Goal: Communication & Community: Share content

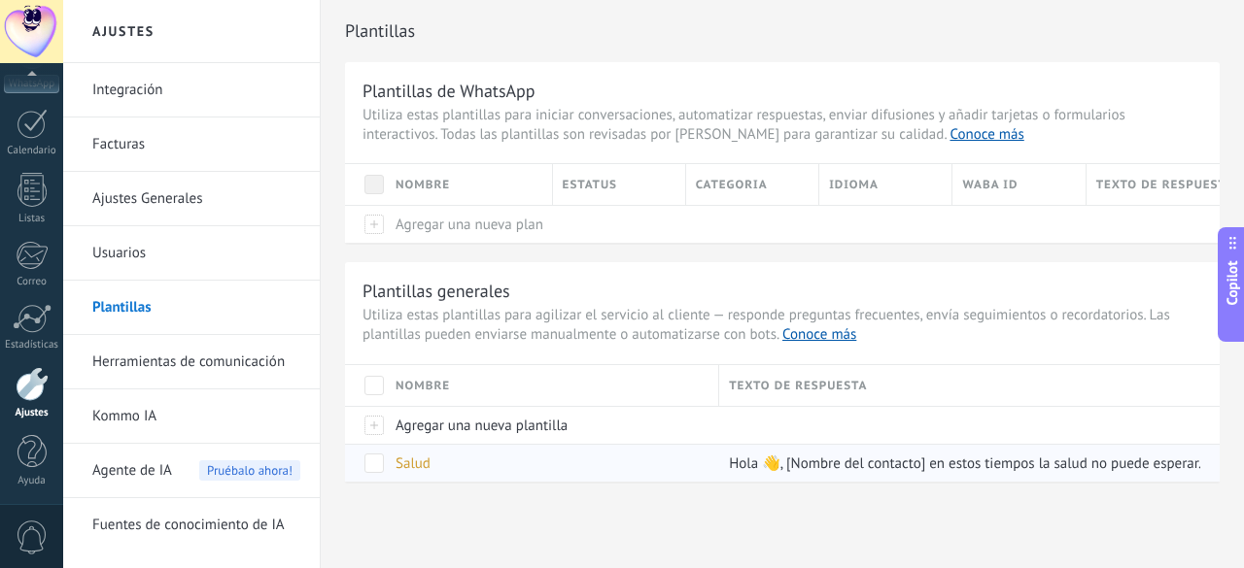
click at [500, 461] on div "Salud" at bounding box center [548, 463] width 324 height 37
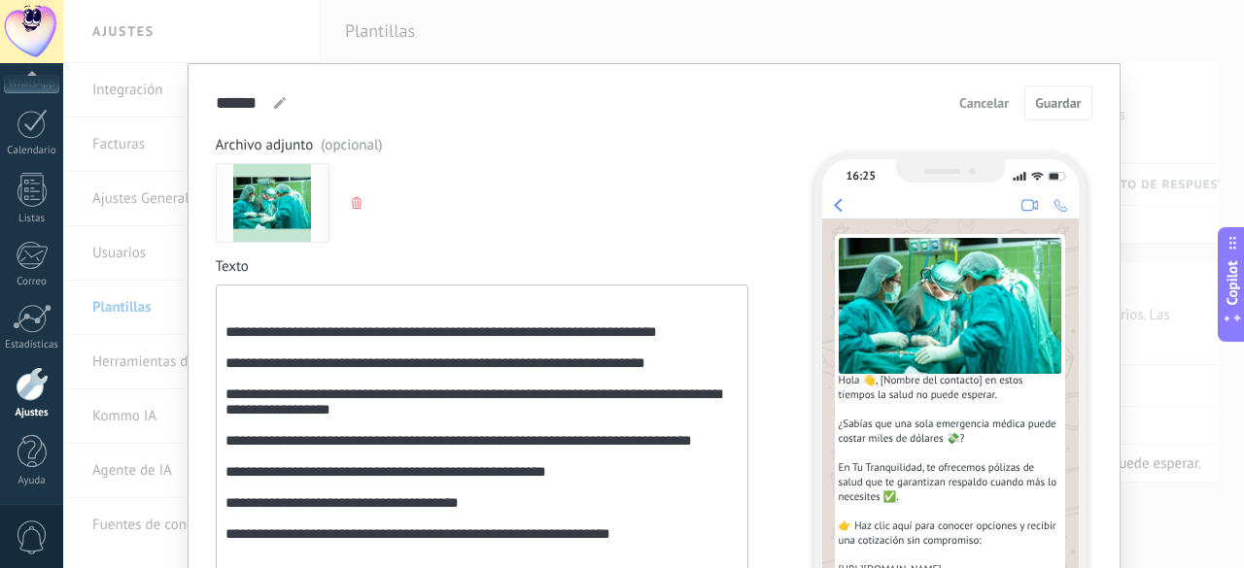
click at [390, 32] on div "**********" at bounding box center [653, 284] width 1181 height 568
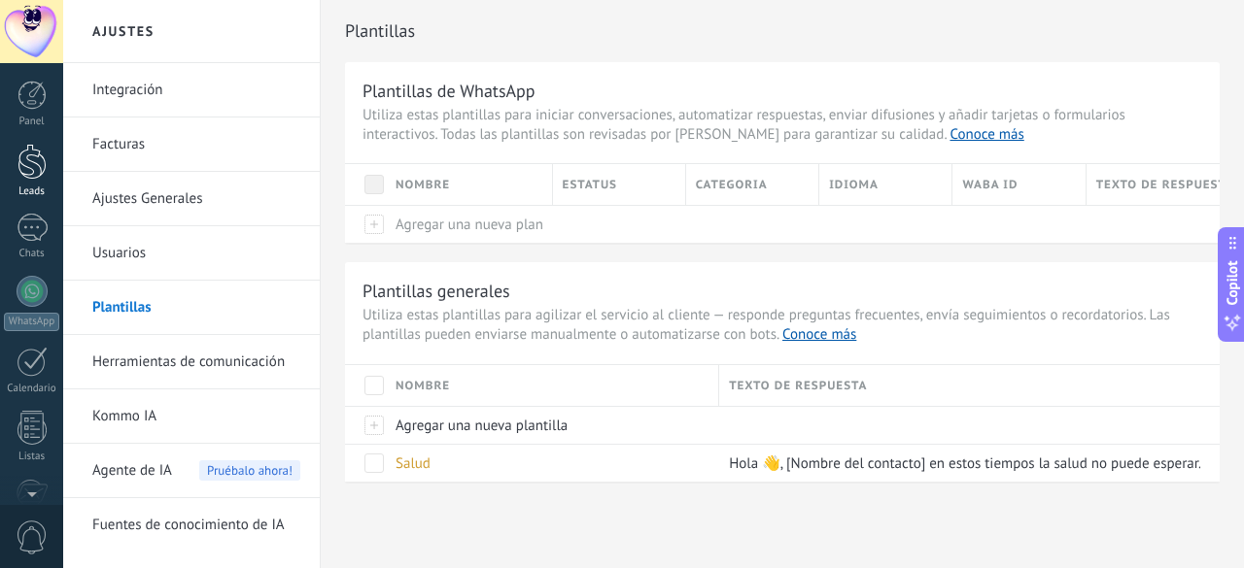
click at [31, 163] on div at bounding box center [31, 162] width 29 height 36
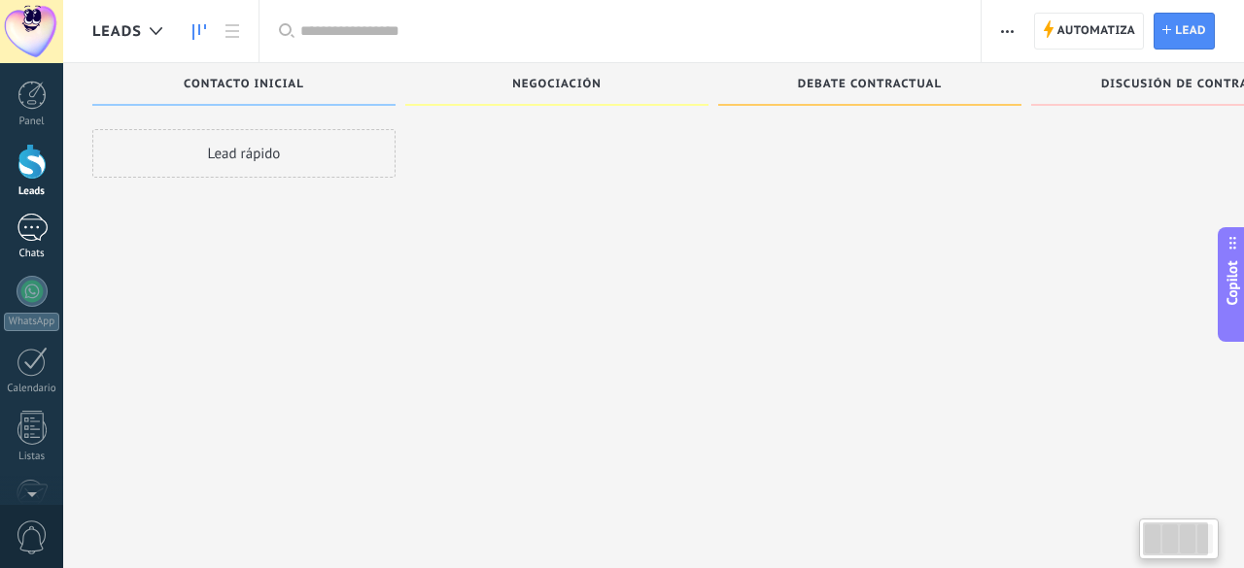
click at [39, 237] on div at bounding box center [32, 228] width 31 height 28
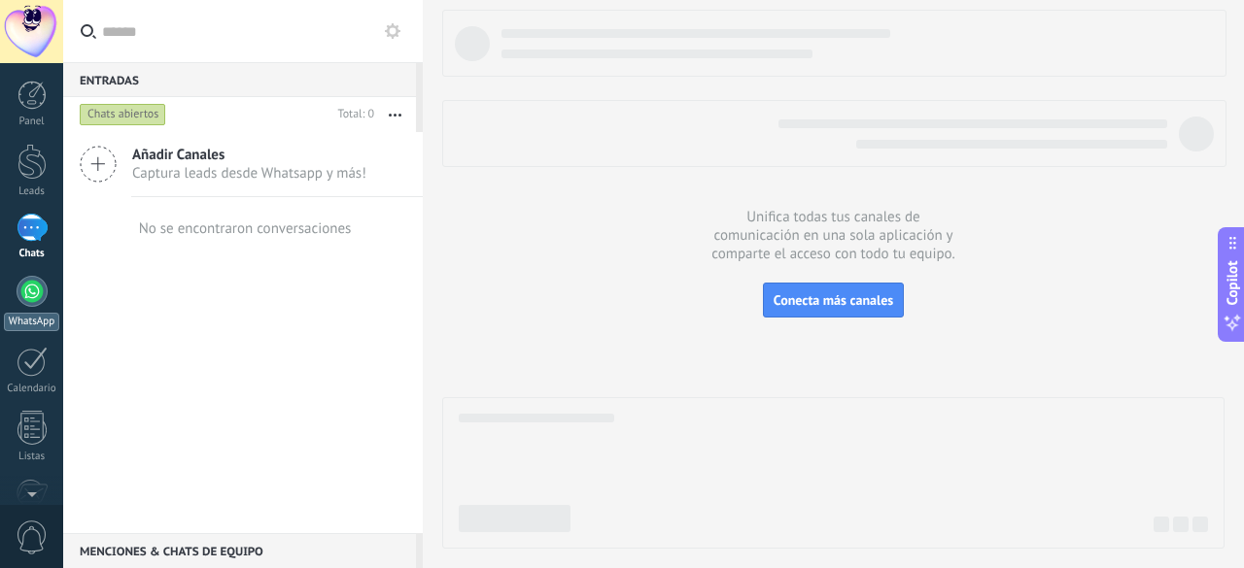
click at [38, 290] on div at bounding box center [32, 291] width 31 height 31
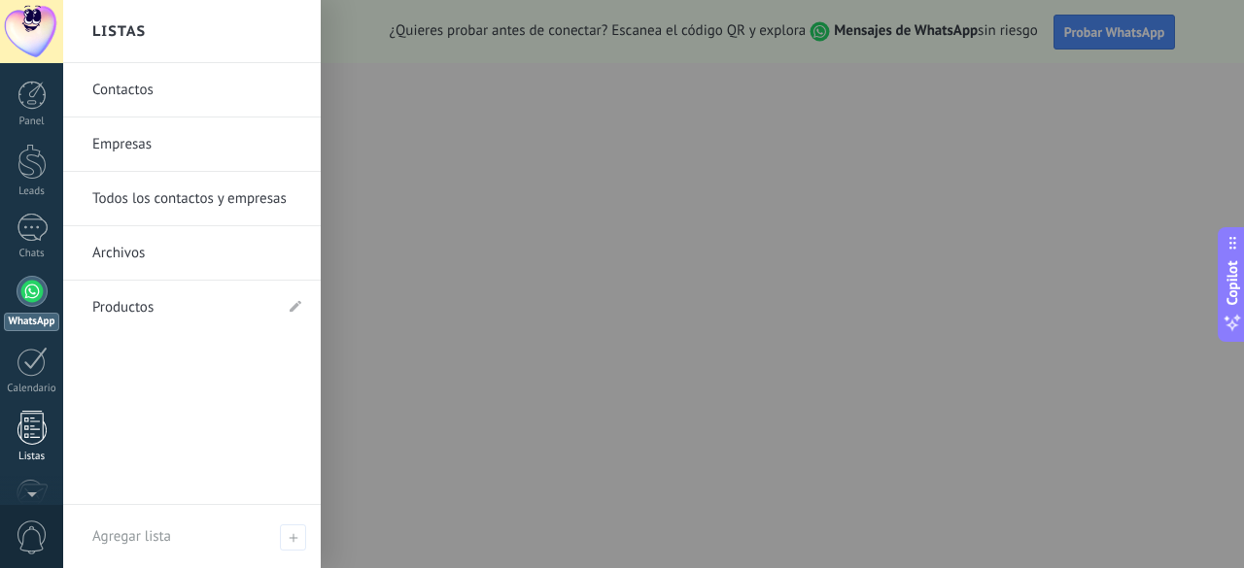
click at [25, 438] on div at bounding box center [31, 428] width 29 height 34
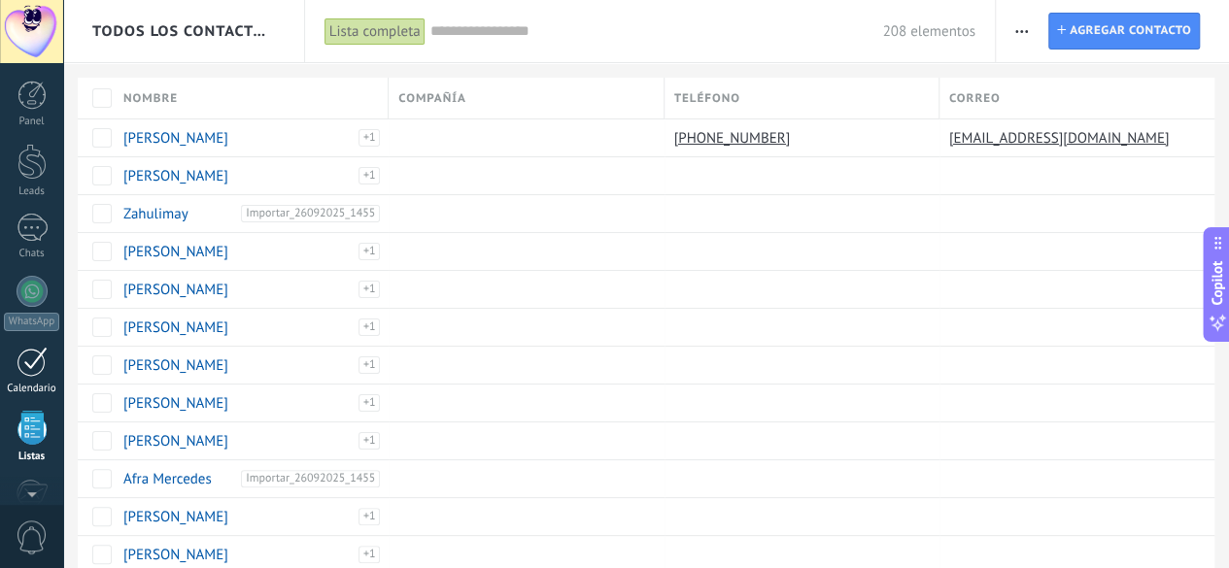
click at [30, 370] on div at bounding box center [32, 362] width 31 height 30
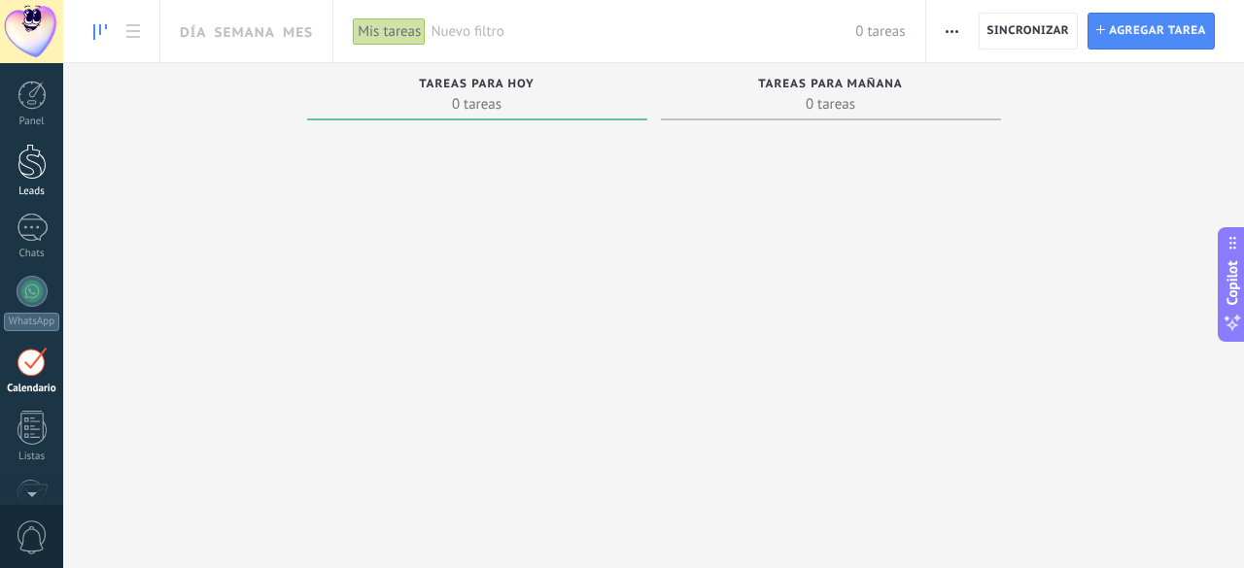
click at [41, 156] on div at bounding box center [31, 162] width 29 height 36
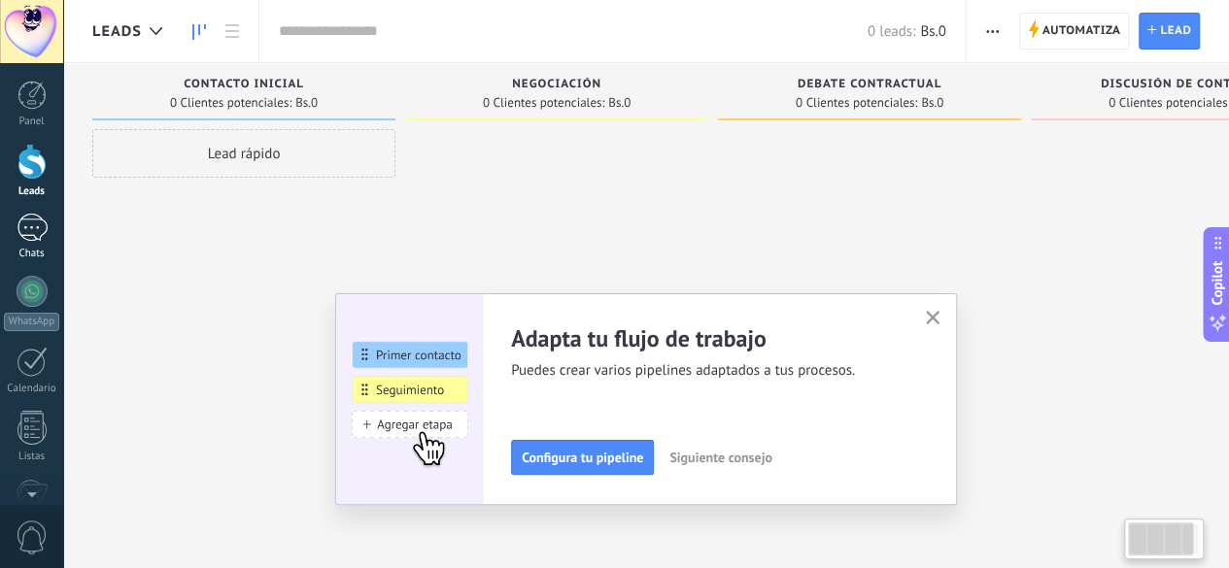
click at [31, 228] on div at bounding box center [32, 228] width 31 height 28
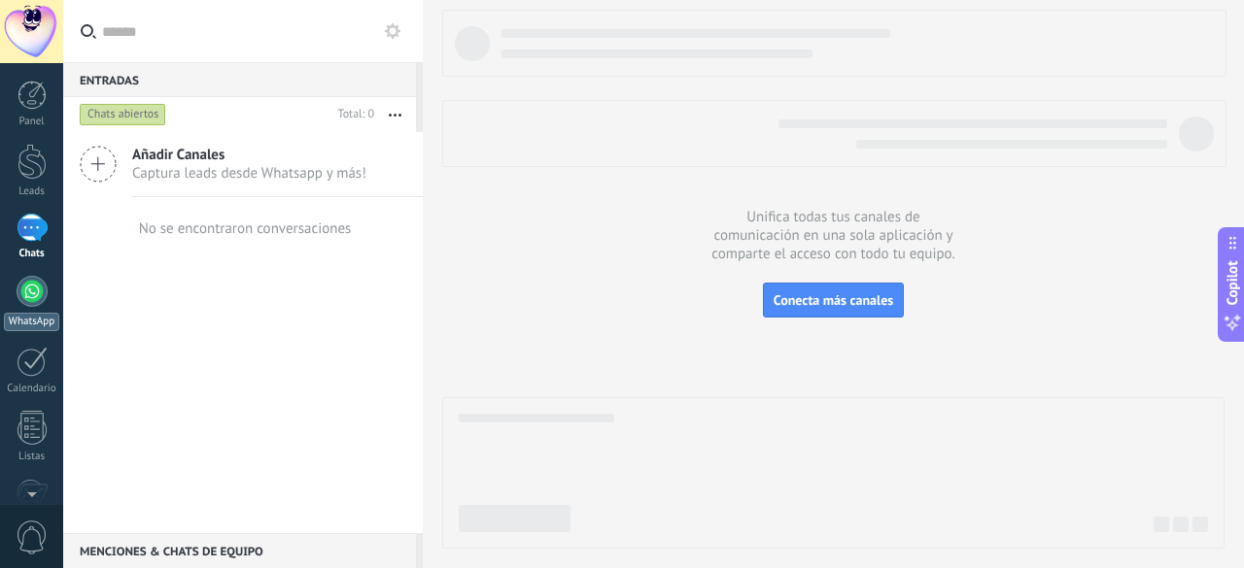
click at [37, 285] on div at bounding box center [32, 291] width 31 height 31
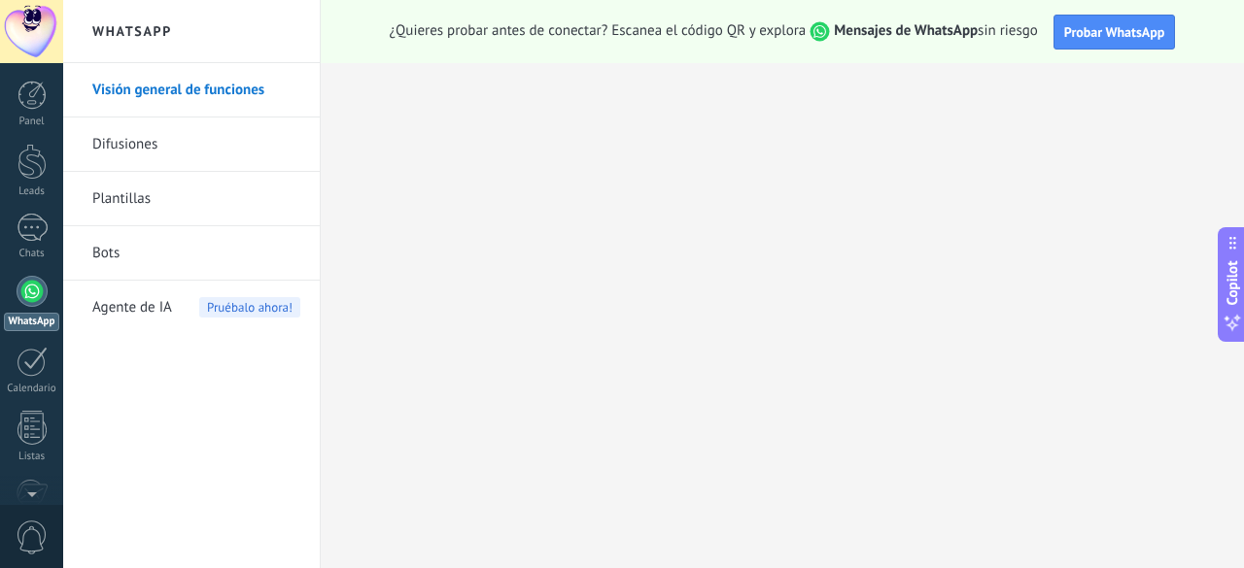
click at [144, 197] on link "Plantillas" at bounding box center [196, 199] width 208 height 54
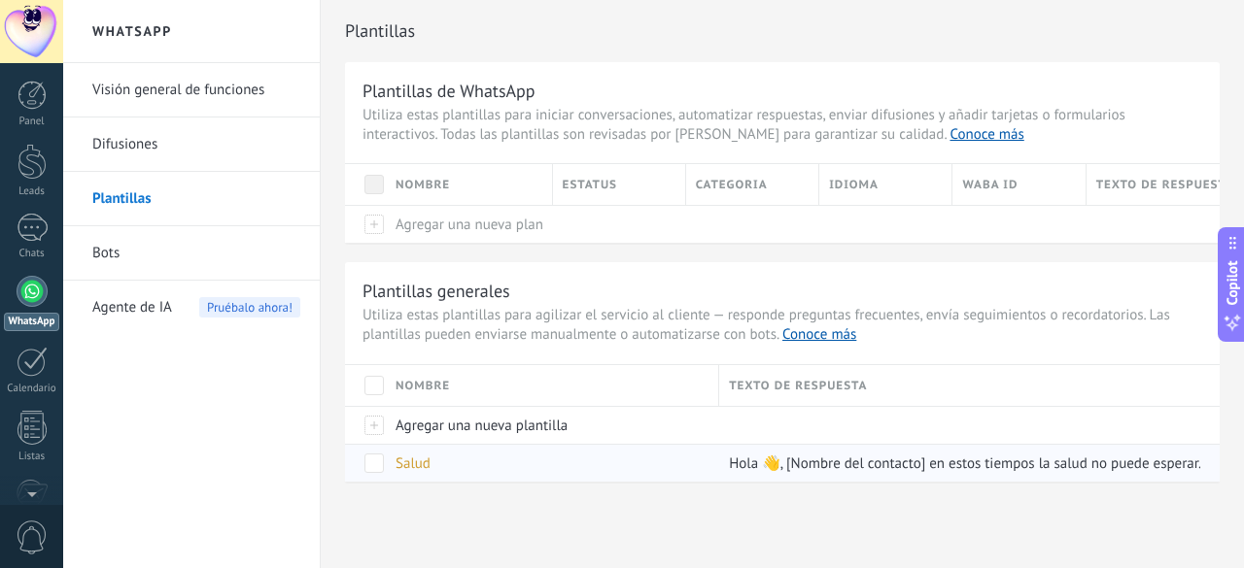
click at [472, 465] on div "Salud" at bounding box center [548, 463] width 324 height 37
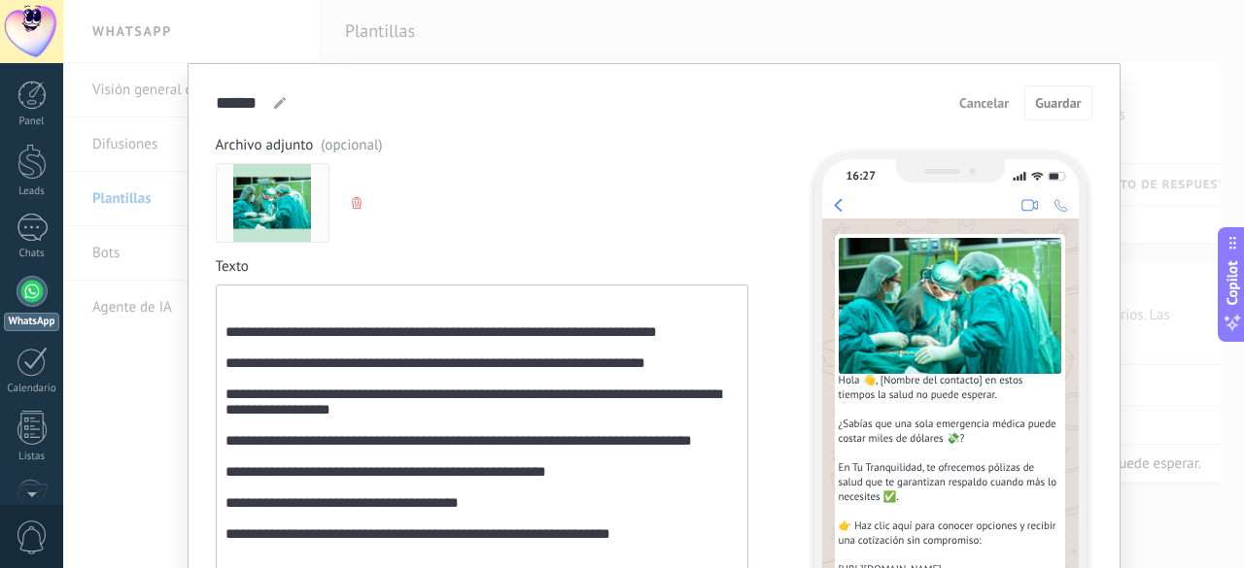
scroll to position [194, 0]
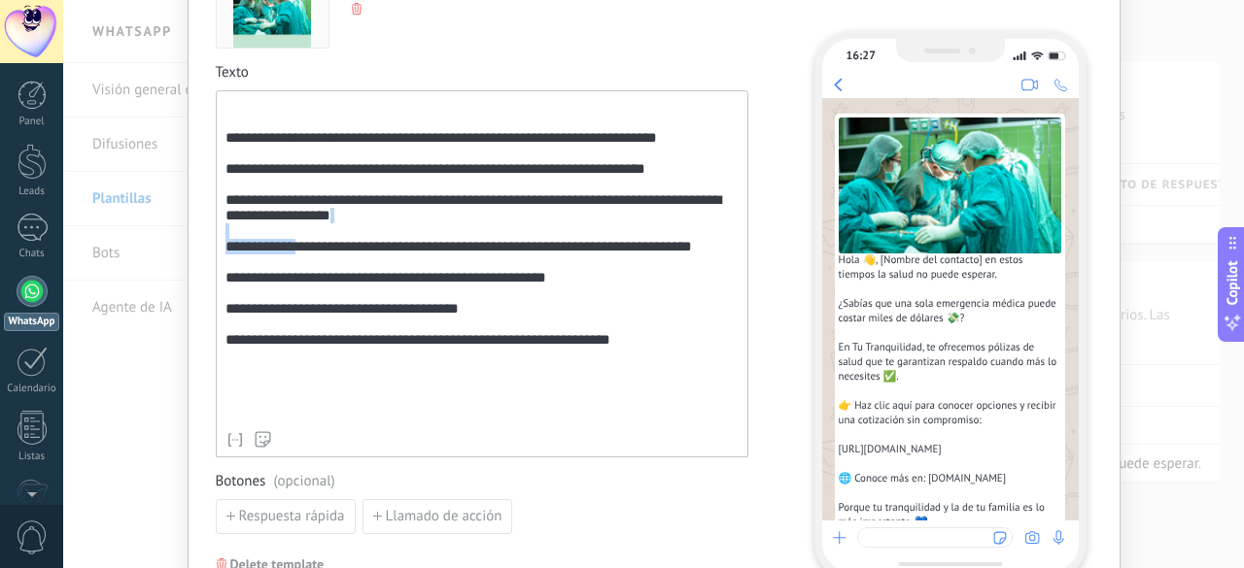
drag, startPoint x: 297, startPoint y: 277, endPoint x: 653, endPoint y: 293, distance: 356.0
click at [717, 268] on div "**********" at bounding box center [482, 261] width 514 height 324
click at [413, 318] on div "**********" at bounding box center [482, 261] width 514 height 324
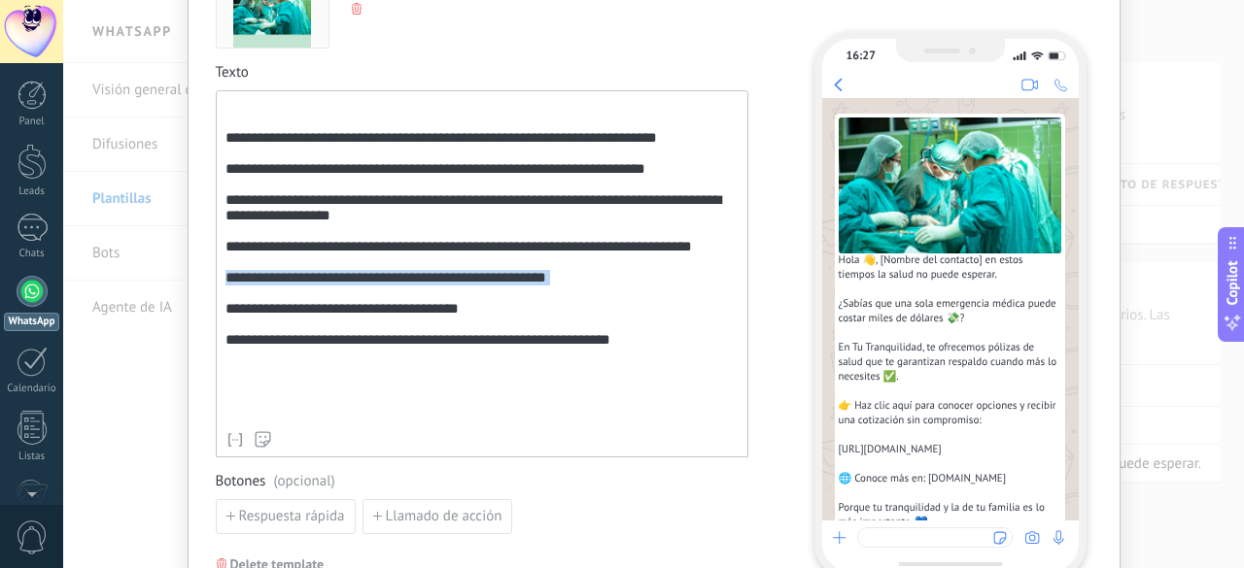
copy div "**********"
click at [741, 483] on span "Botones (opcional)" at bounding box center [482, 481] width 532 height 19
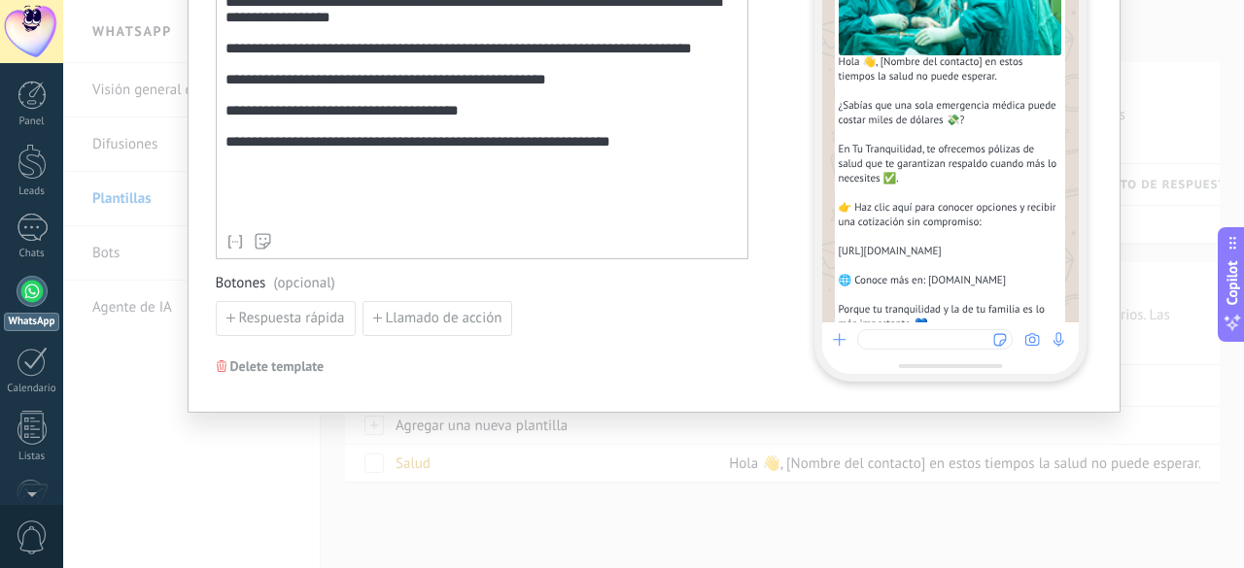
scroll to position [0, 0]
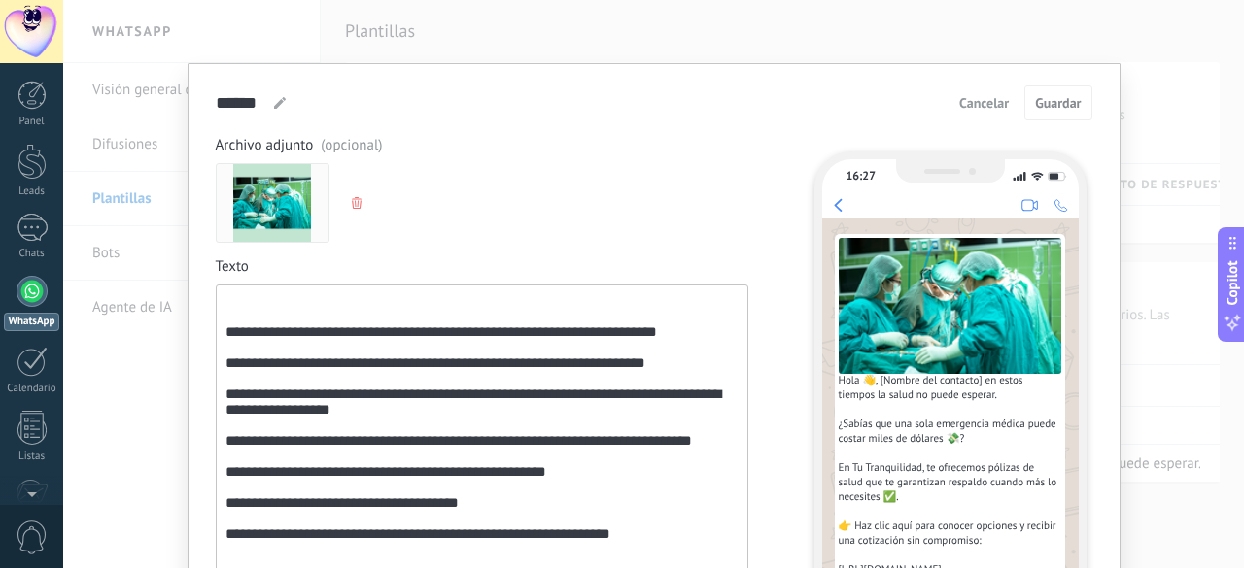
click at [46, 294] on div at bounding box center [32, 291] width 31 height 31
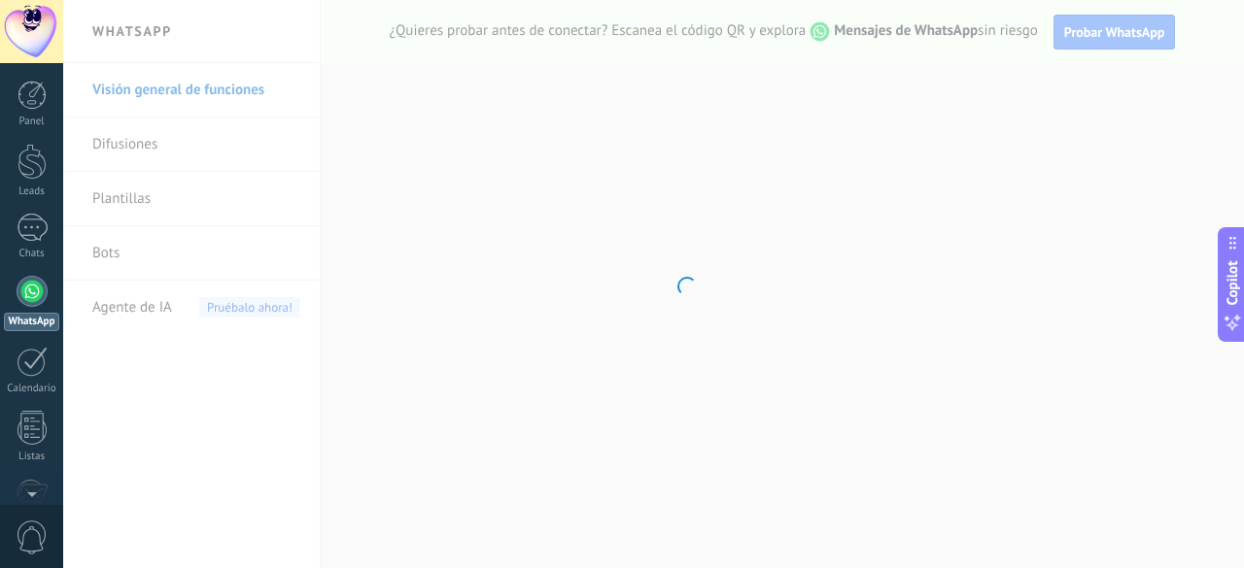
click at [200, 147] on body ".abccls-1,.abccls-2{fill-rule:evenodd}.abccls-2{fill:#fff} .abfcls-1{fill:none}…" at bounding box center [622, 284] width 1244 height 568
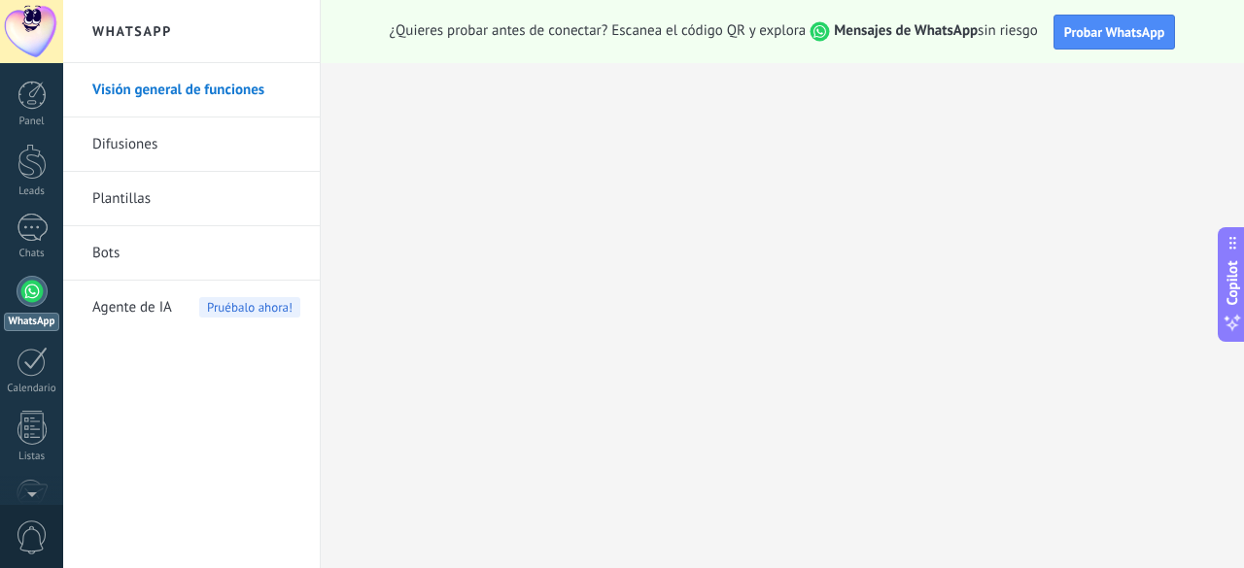
click at [149, 148] on link "Difusiones" at bounding box center [196, 145] width 208 height 54
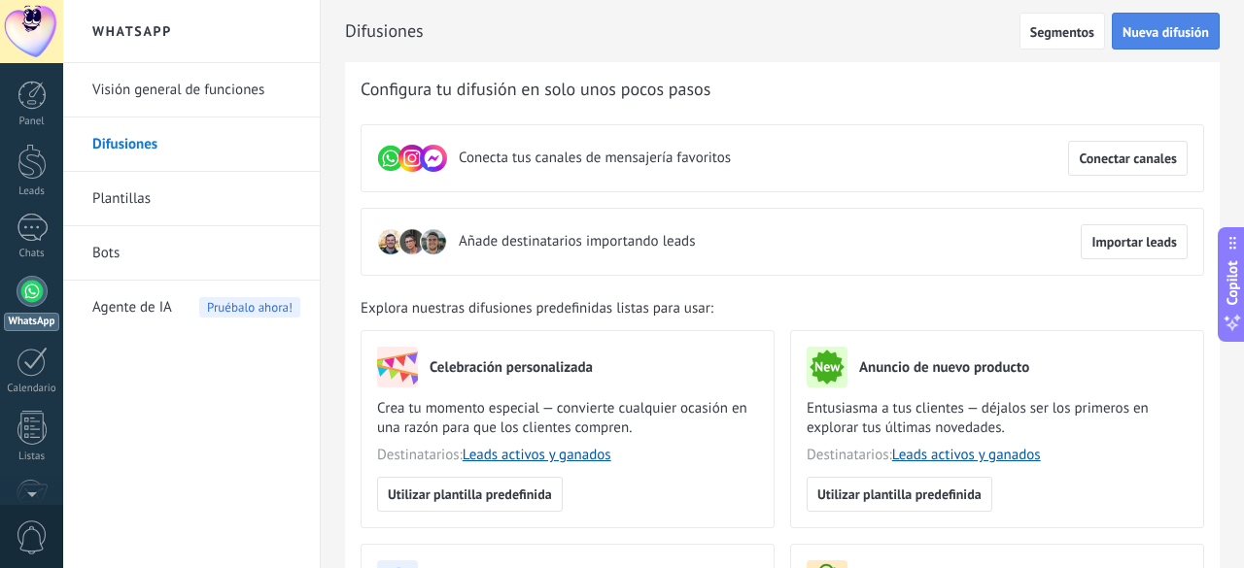
click at [1145, 30] on span "Nueva difusión" at bounding box center [1165, 32] width 86 height 14
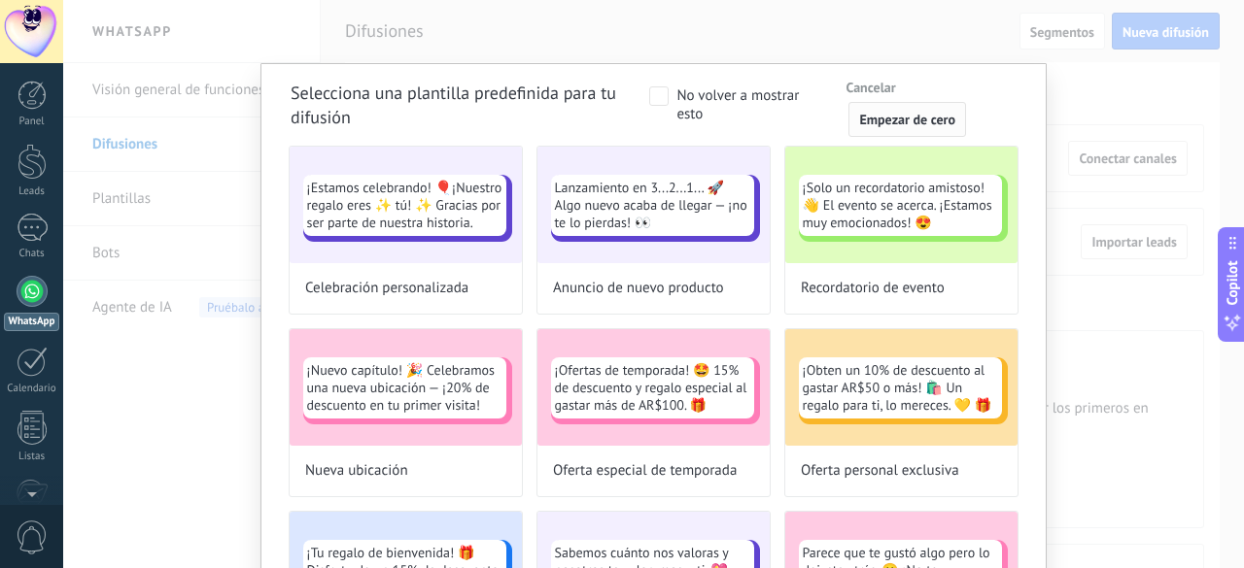
click at [886, 120] on span "Empezar de cero" at bounding box center [907, 120] width 96 height 14
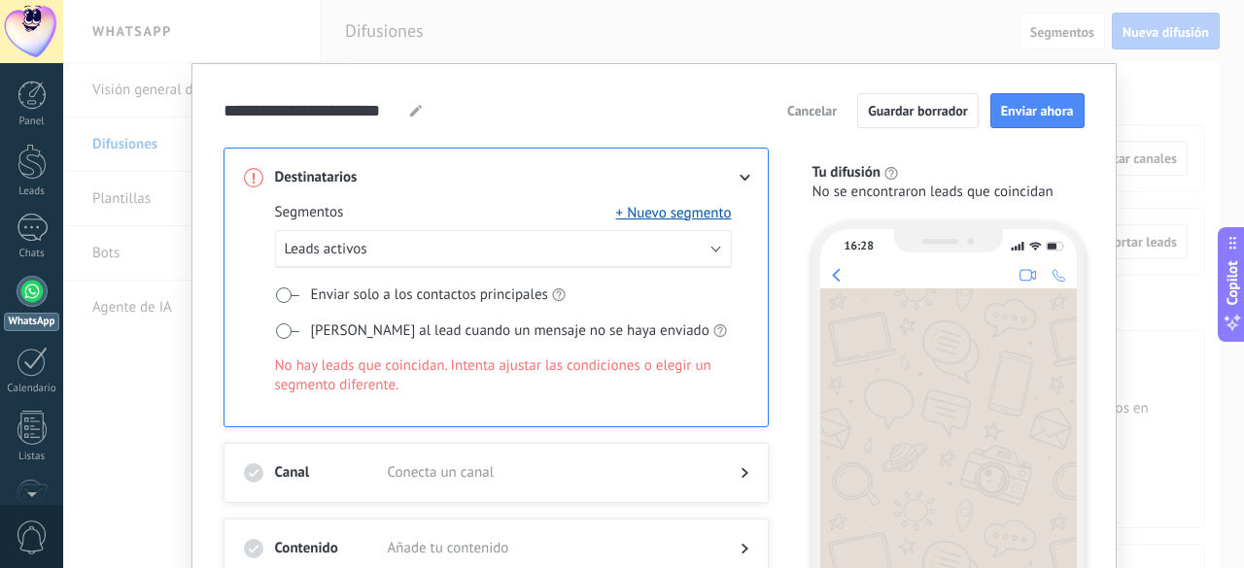
click at [829, 108] on span "Cancelar" at bounding box center [812, 111] width 50 height 14
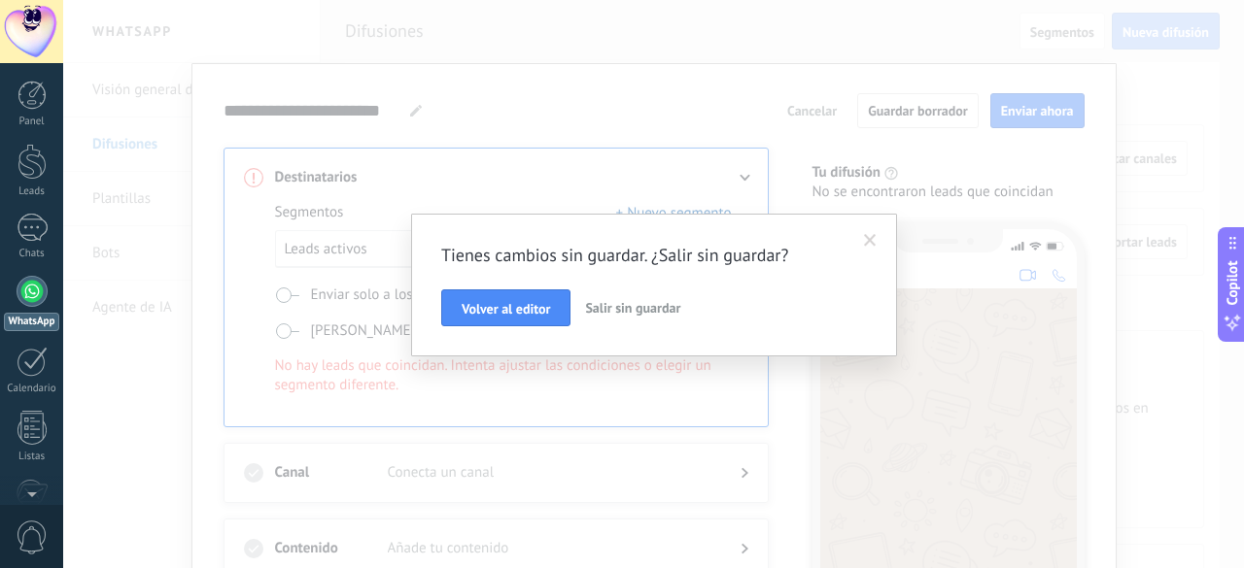
click at [626, 311] on span "Salir sin guardar" at bounding box center [632, 307] width 95 height 17
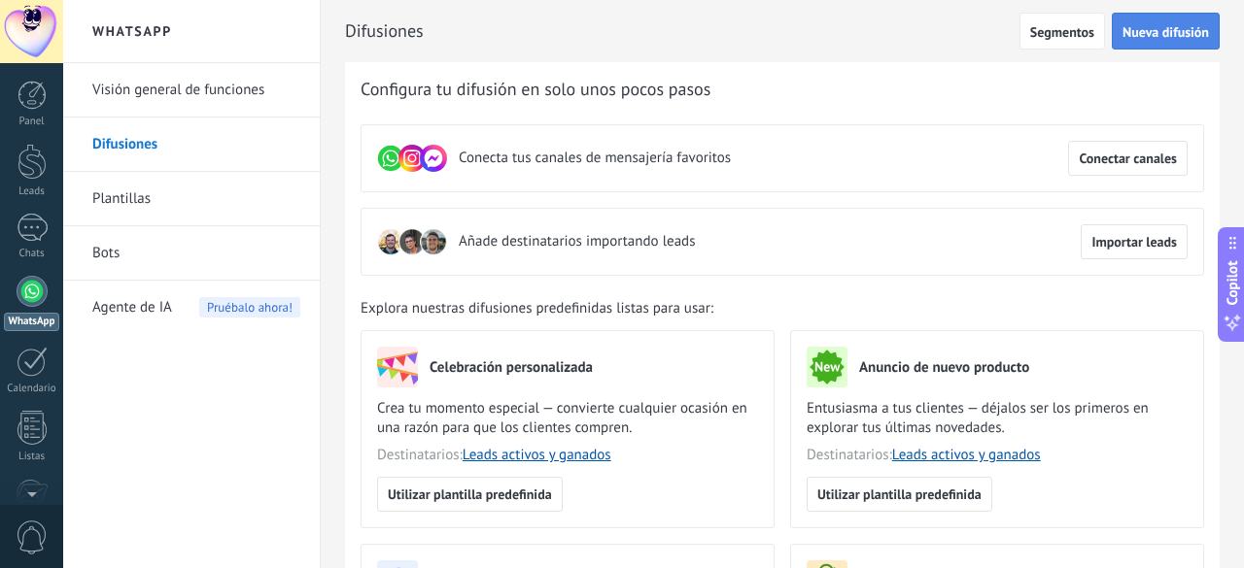
click at [1150, 26] on span "Nueva difusión" at bounding box center [1165, 32] width 86 height 14
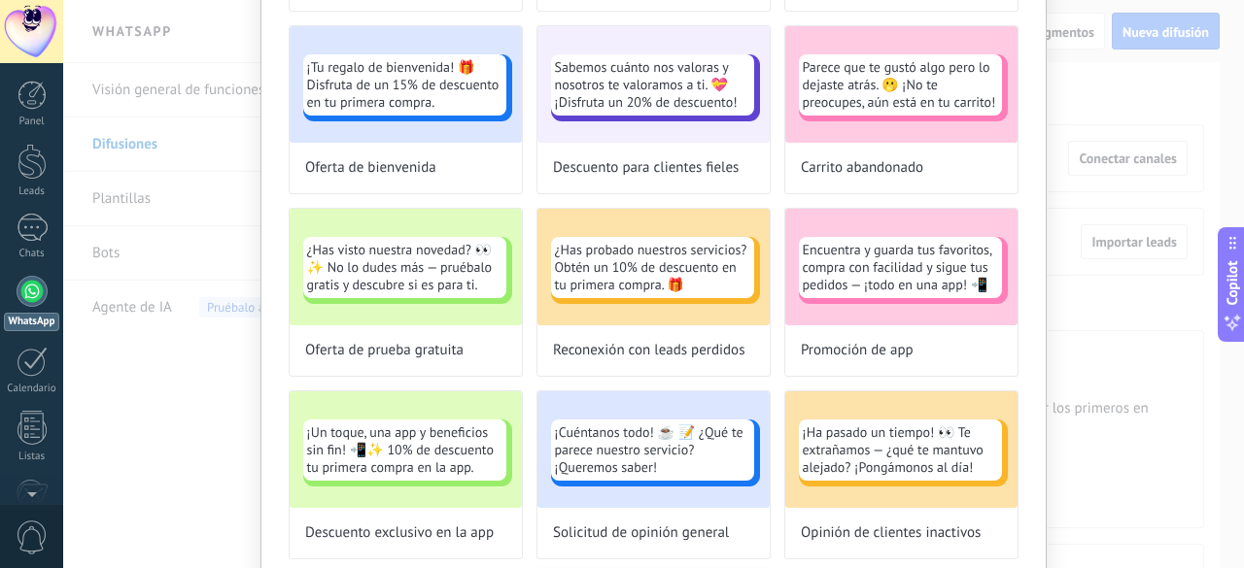
scroll to position [930, 0]
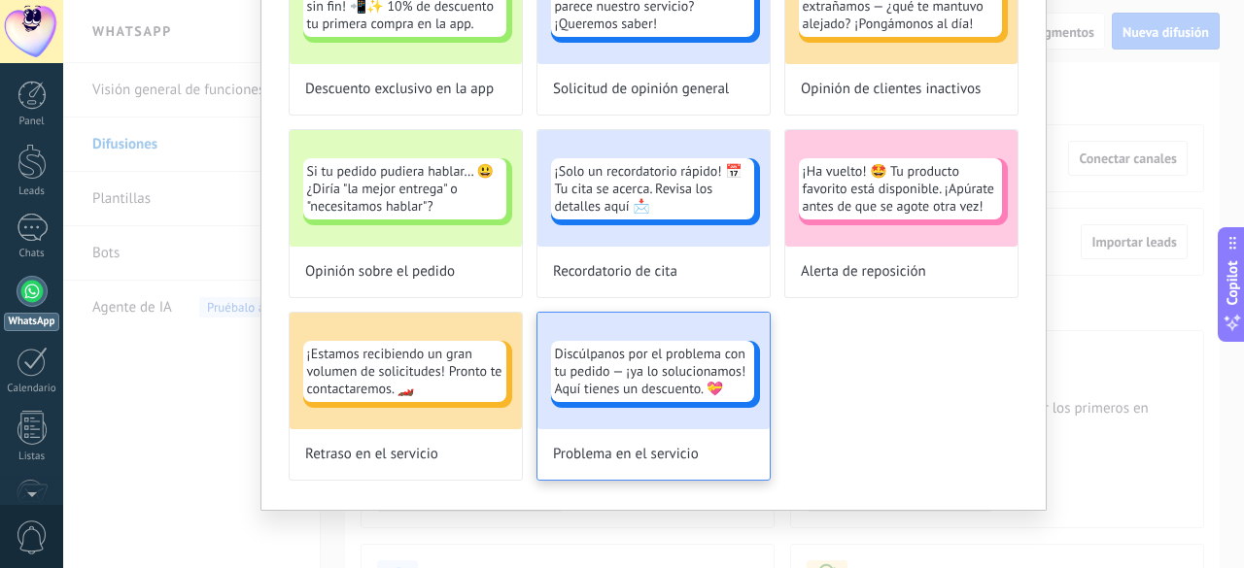
click at [611, 445] on span "Problema en el servicio" at bounding box center [626, 454] width 146 height 19
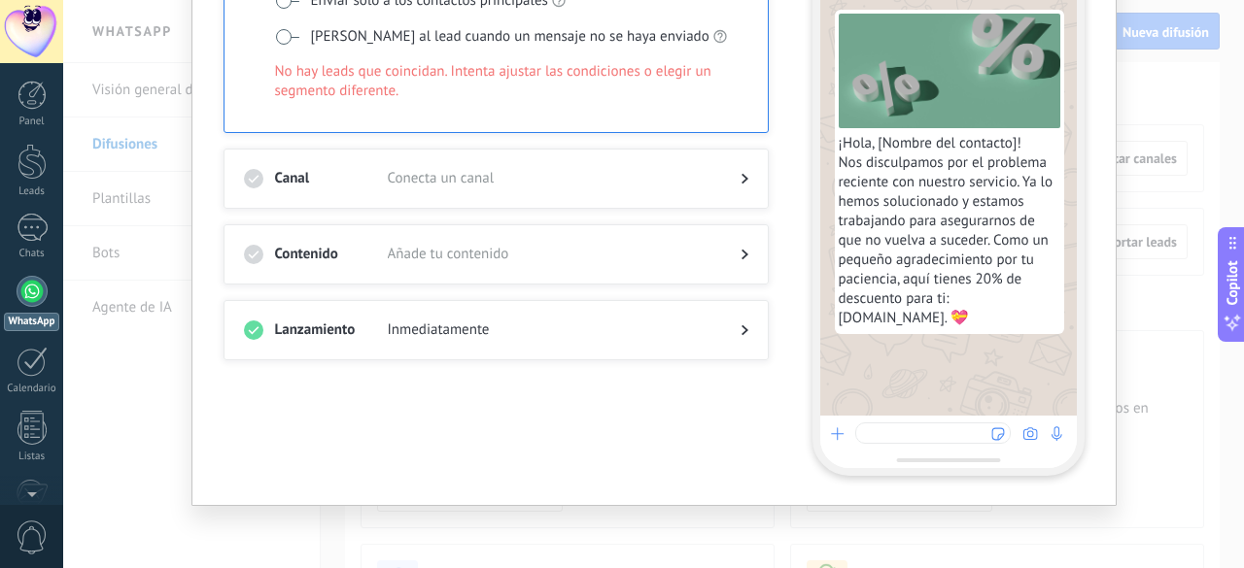
scroll to position [0, 0]
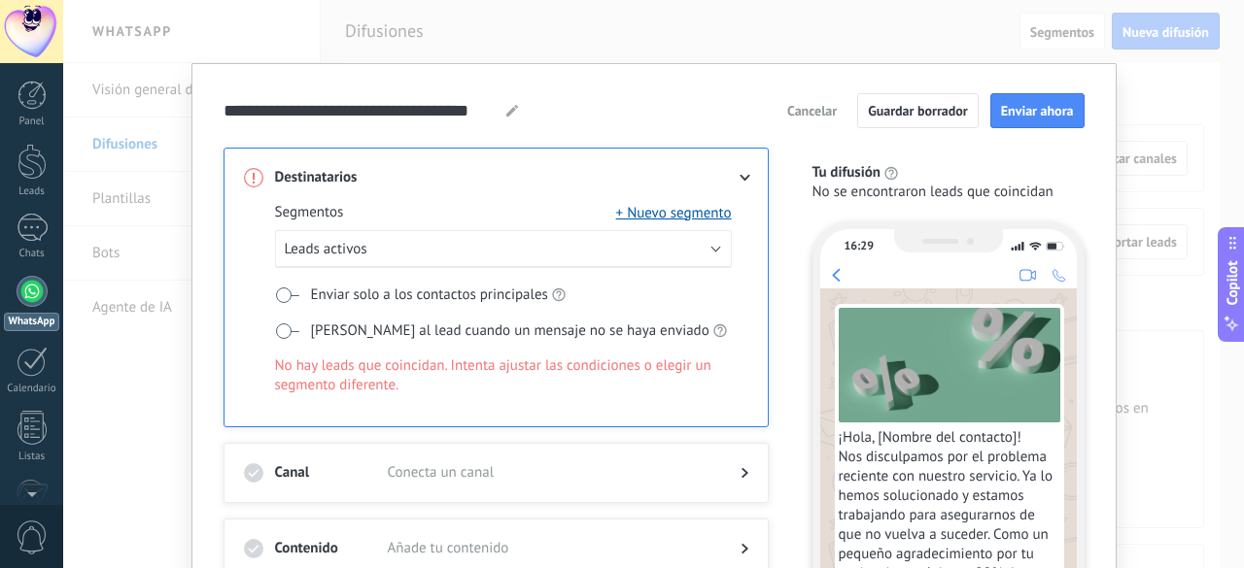
click at [819, 108] on span "Cancelar" at bounding box center [812, 111] width 50 height 14
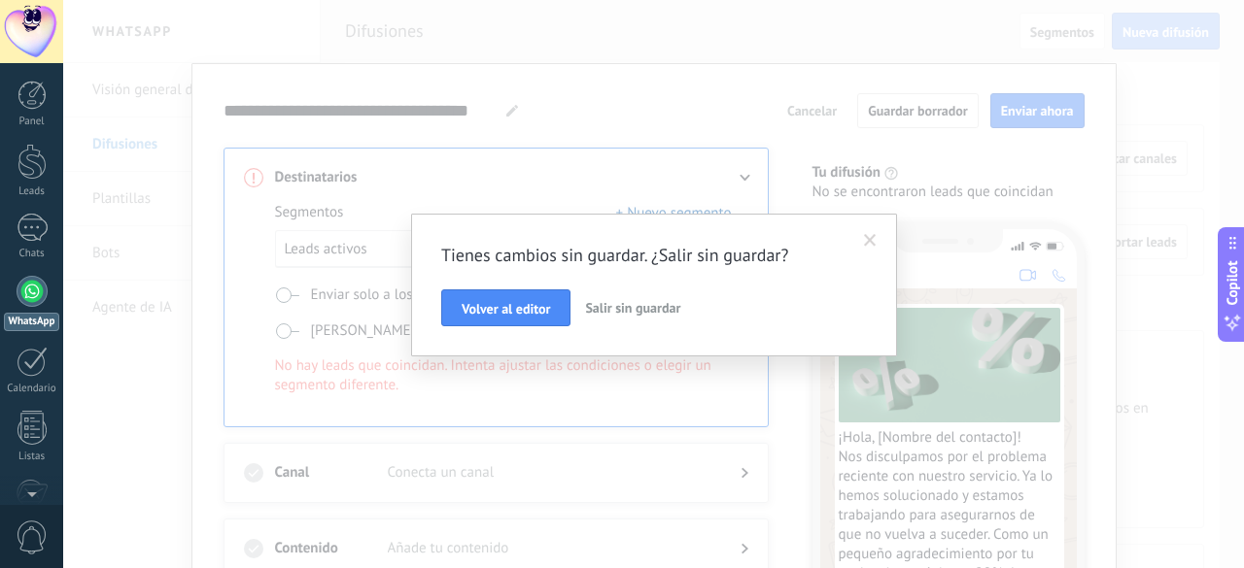
click at [639, 308] on span "Salir sin guardar" at bounding box center [632, 307] width 95 height 17
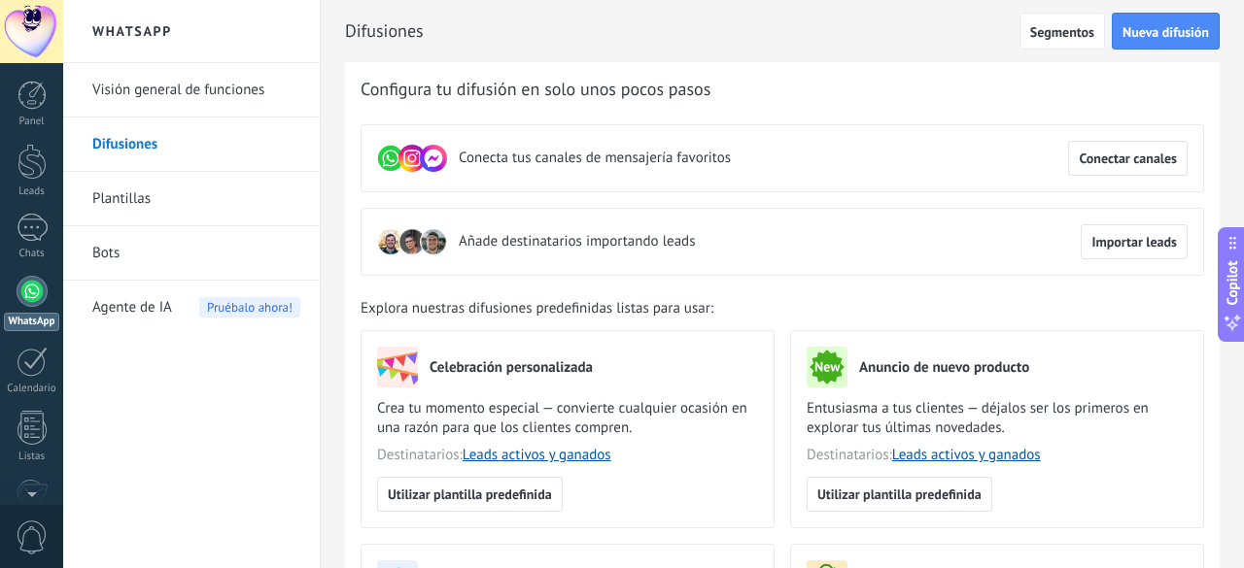
click at [529, 161] on span "Conecta tus canales de mensajería favoritos" at bounding box center [595, 158] width 272 height 19
click at [1082, 160] on span "Conectar canales" at bounding box center [1127, 159] width 98 height 14
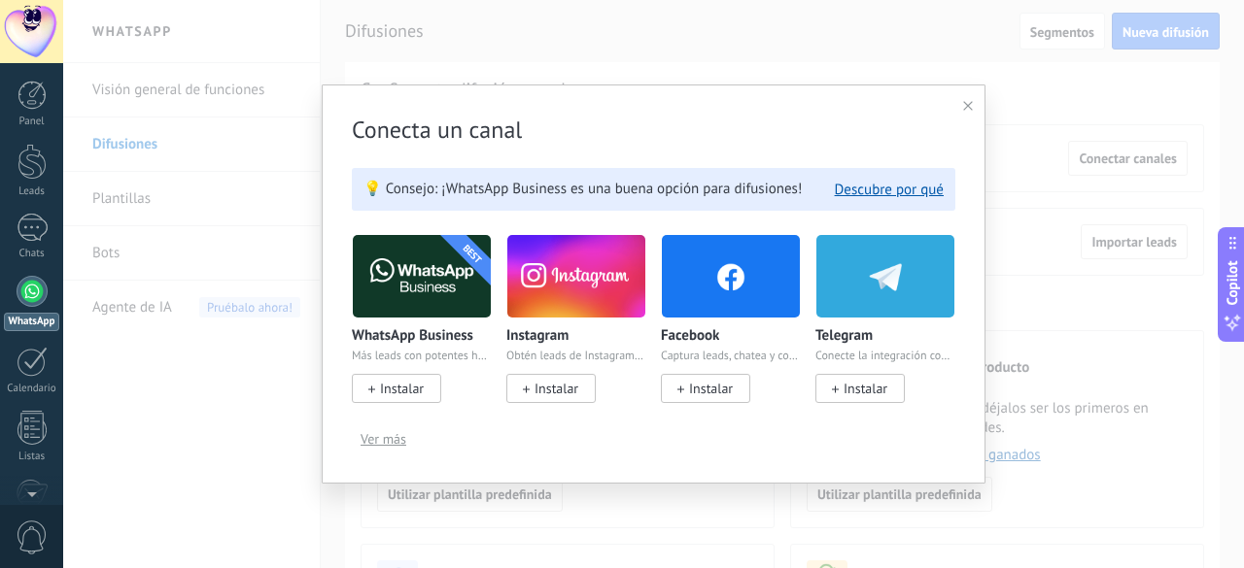
click at [416, 386] on span "Instalar" at bounding box center [402, 388] width 44 height 17
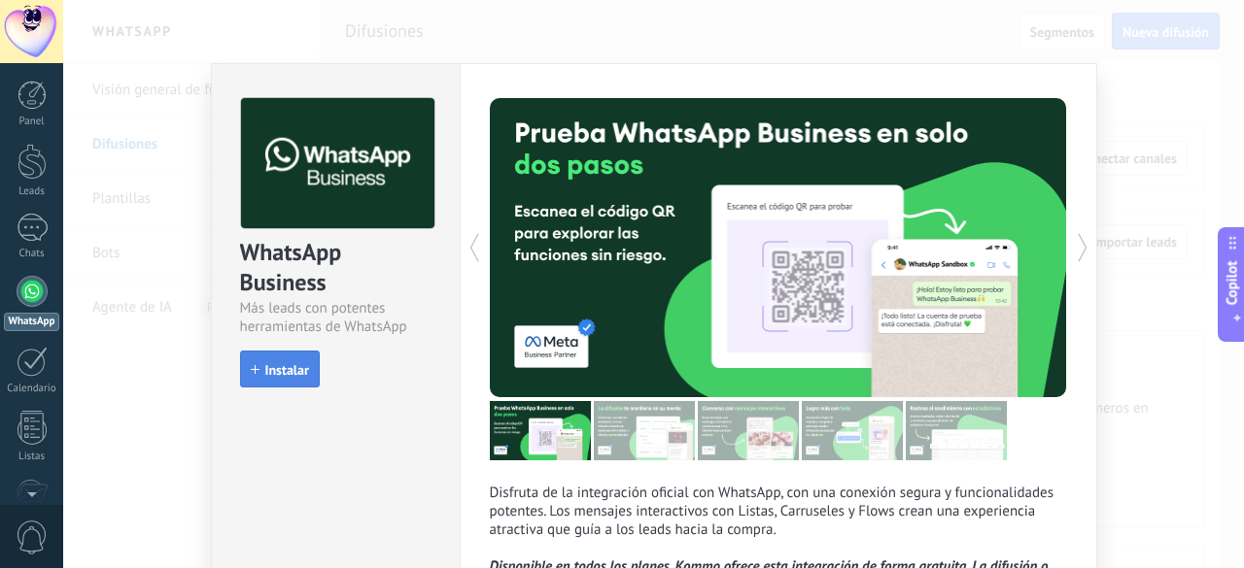
click at [284, 382] on button "Instalar" at bounding box center [280, 369] width 80 height 37
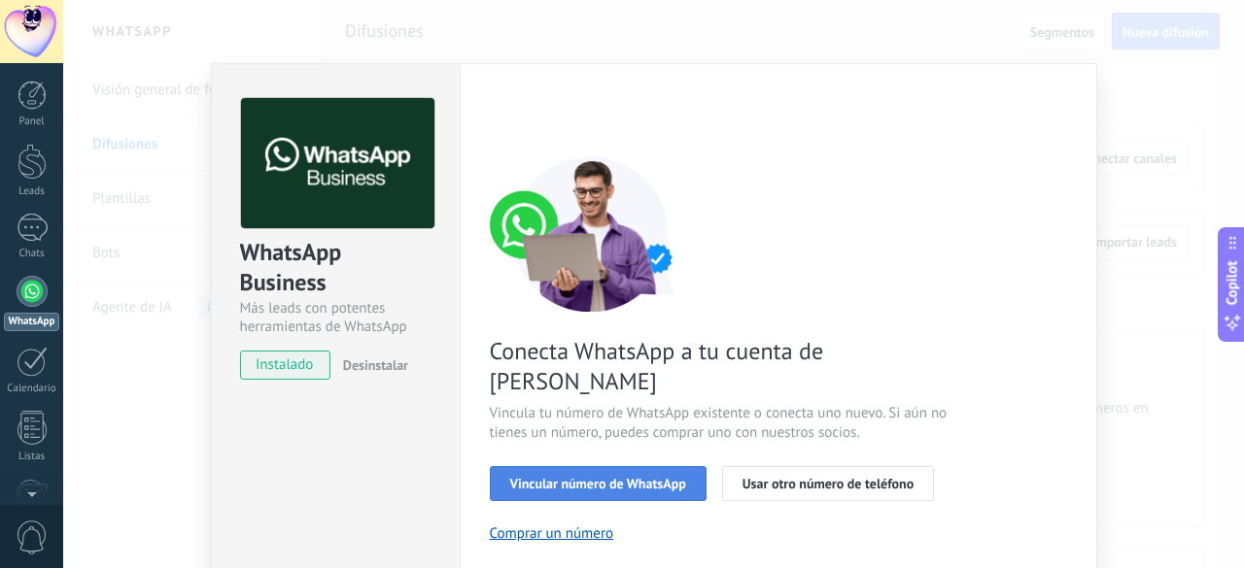
click at [651, 477] on span "Vincular número de WhatsApp" at bounding box center [598, 484] width 176 height 14
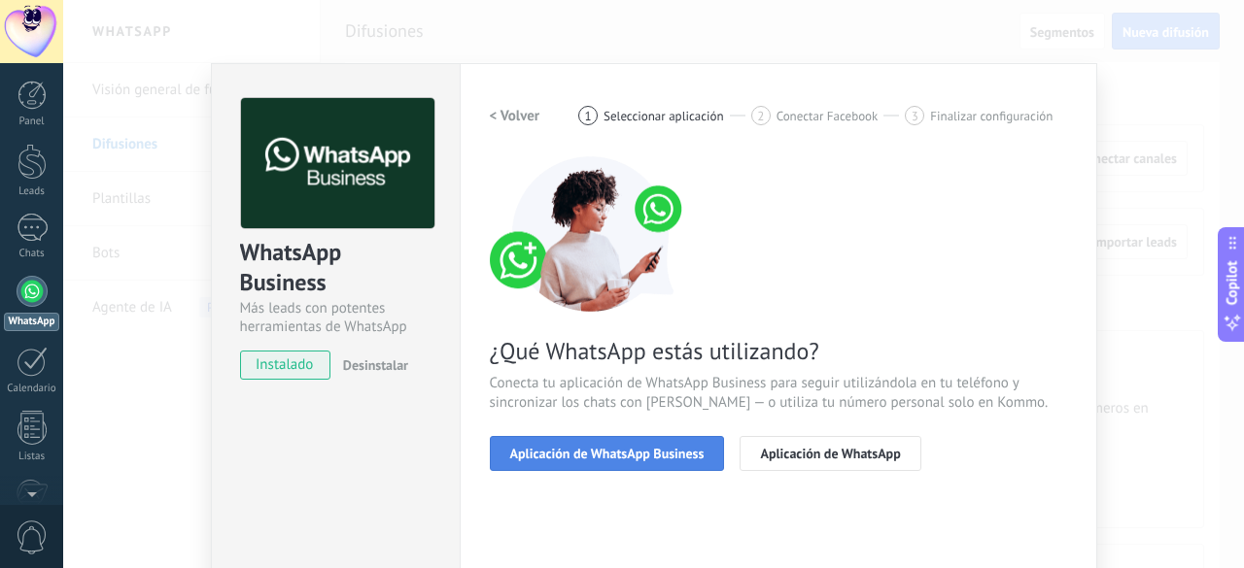
click at [621, 457] on span "Aplicación de WhatsApp Business" at bounding box center [607, 454] width 194 height 14
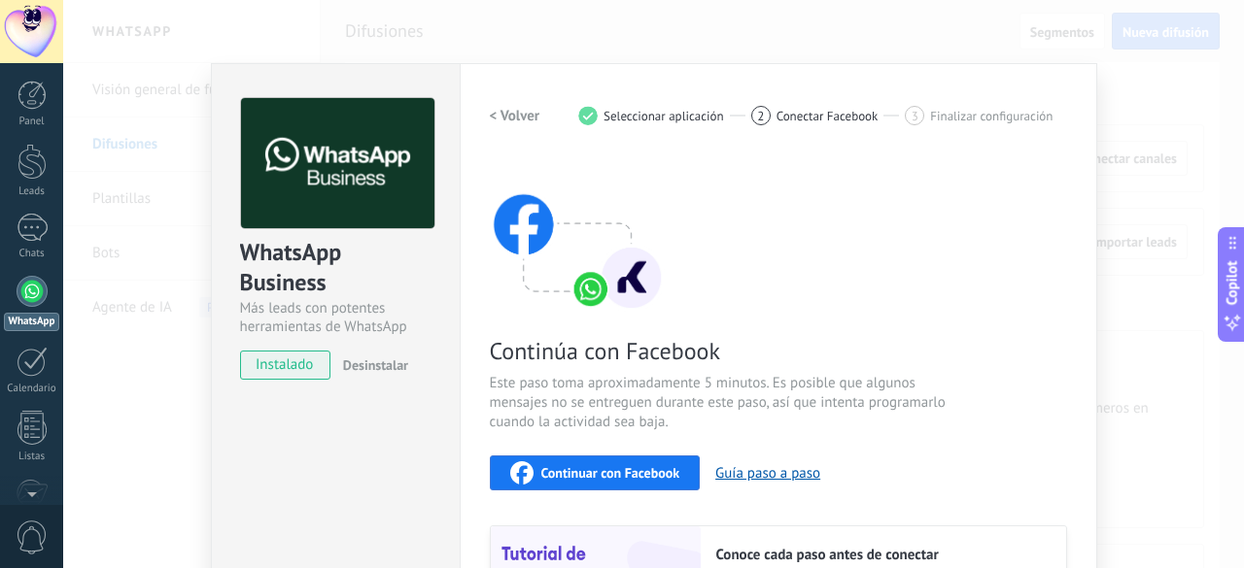
click at [499, 117] on h2 "< Volver" at bounding box center [515, 116] width 51 height 18
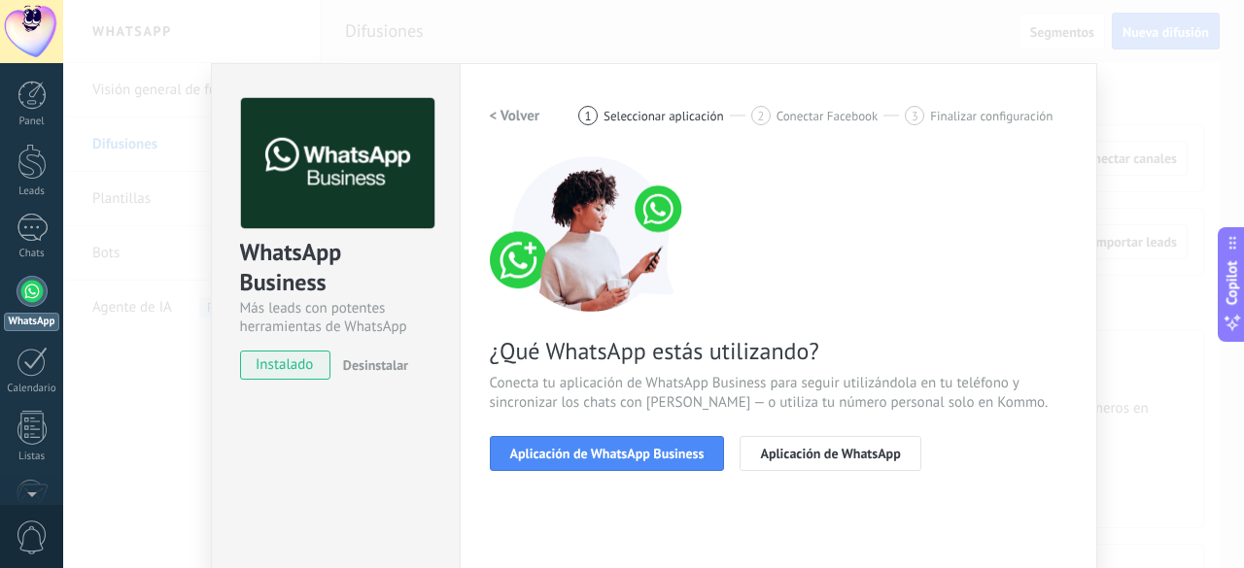
click at [499, 117] on h2 "< Volver" at bounding box center [515, 116] width 51 height 18
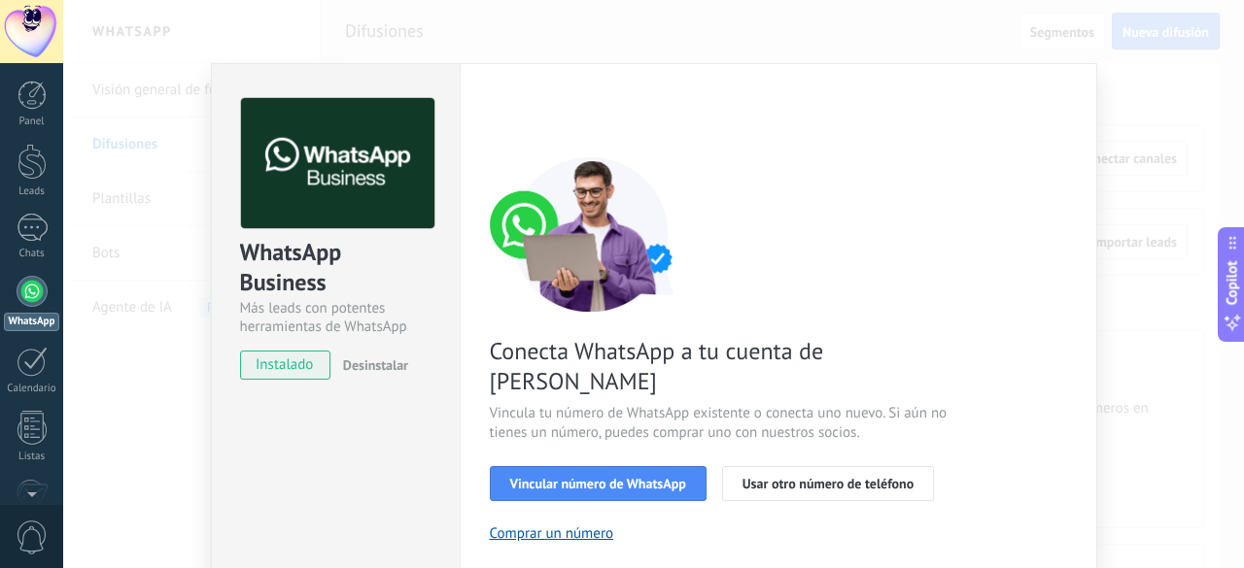
click at [499, 117] on div "< Volver 1 Seleccionar aplicación 2 Conectar Facebook 3 Finalizar configuración" at bounding box center [778, 115] width 577 height 35
click at [447, 13] on div "WhatsApp Business Más leads con potentes herramientas de WhatsApp instalado Des…" at bounding box center [653, 284] width 1181 height 568
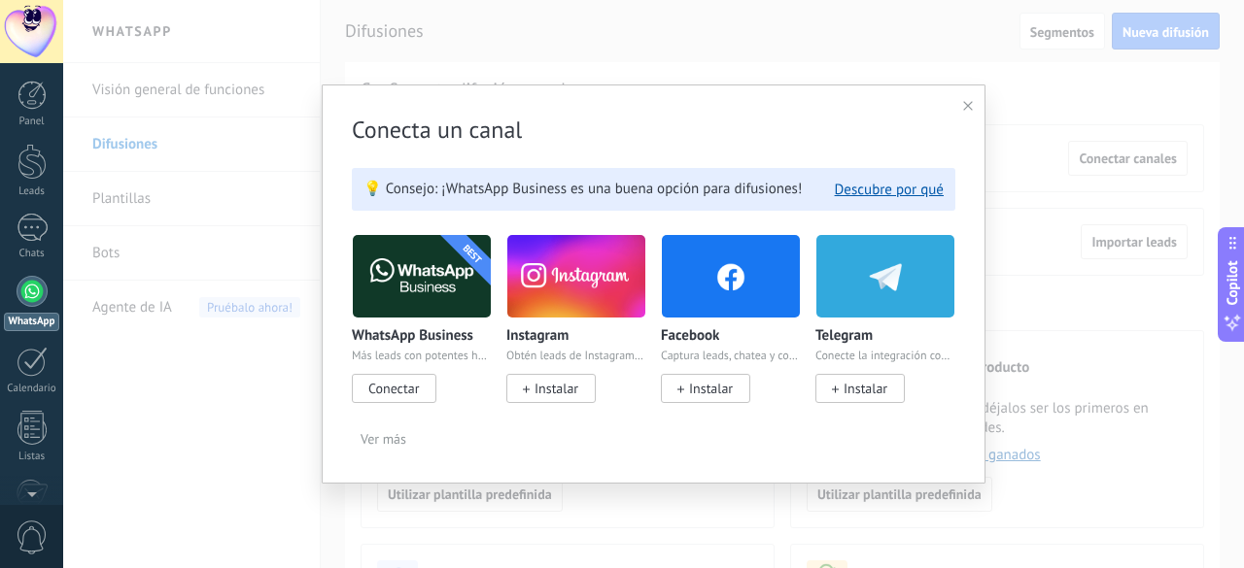
click at [969, 107] on use at bounding box center [968, 106] width 10 height 10
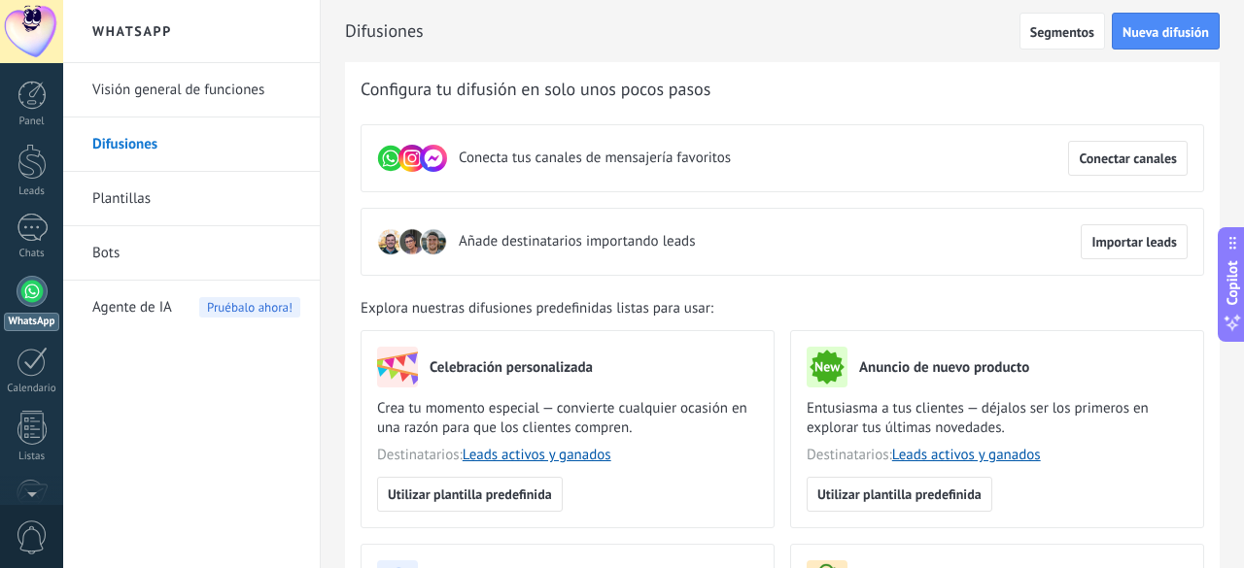
click at [164, 211] on link "Plantillas" at bounding box center [196, 199] width 208 height 54
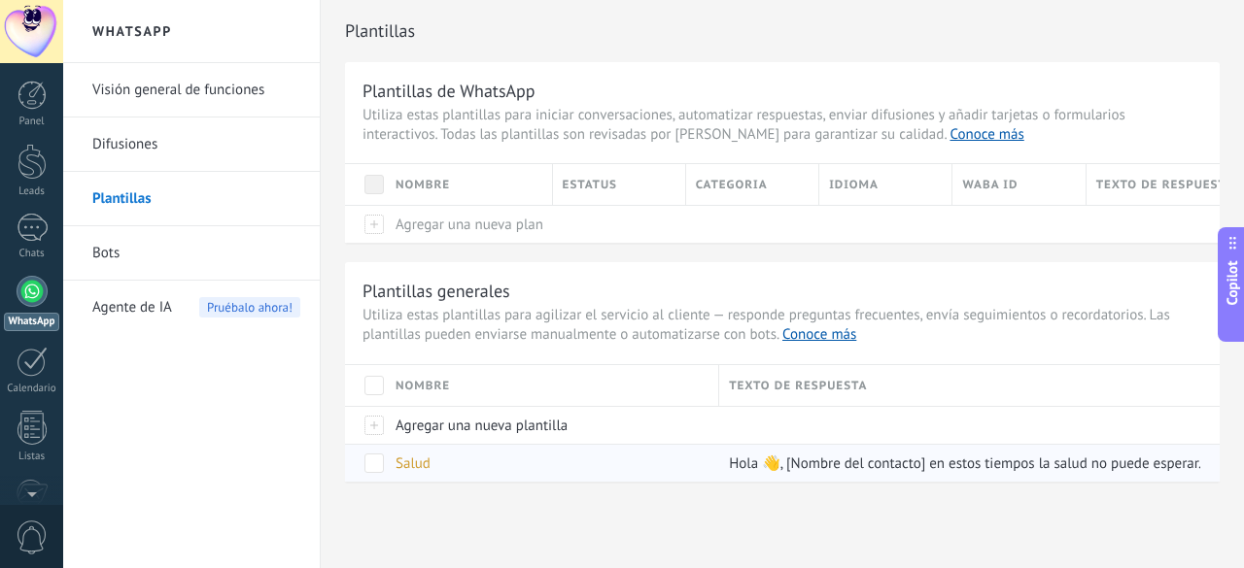
click at [375, 460] on span at bounding box center [373, 463] width 19 height 19
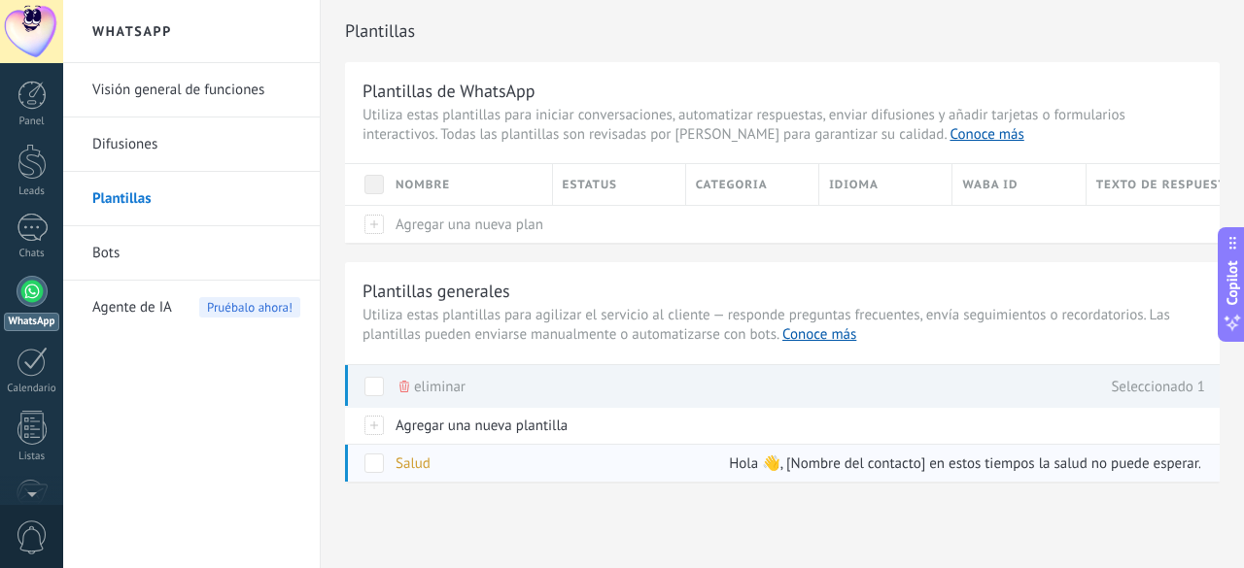
click at [447, 467] on div "Salud" at bounding box center [548, 463] width 324 height 37
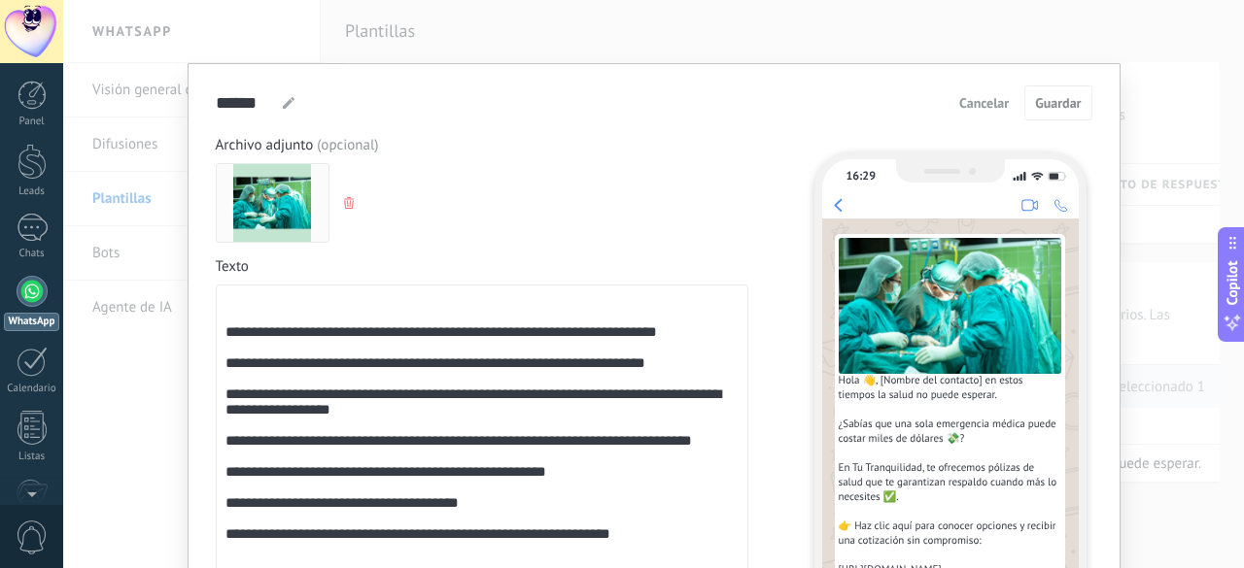
click at [663, 23] on div "**********" at bounding box center [653, 284] width 1181 height 568
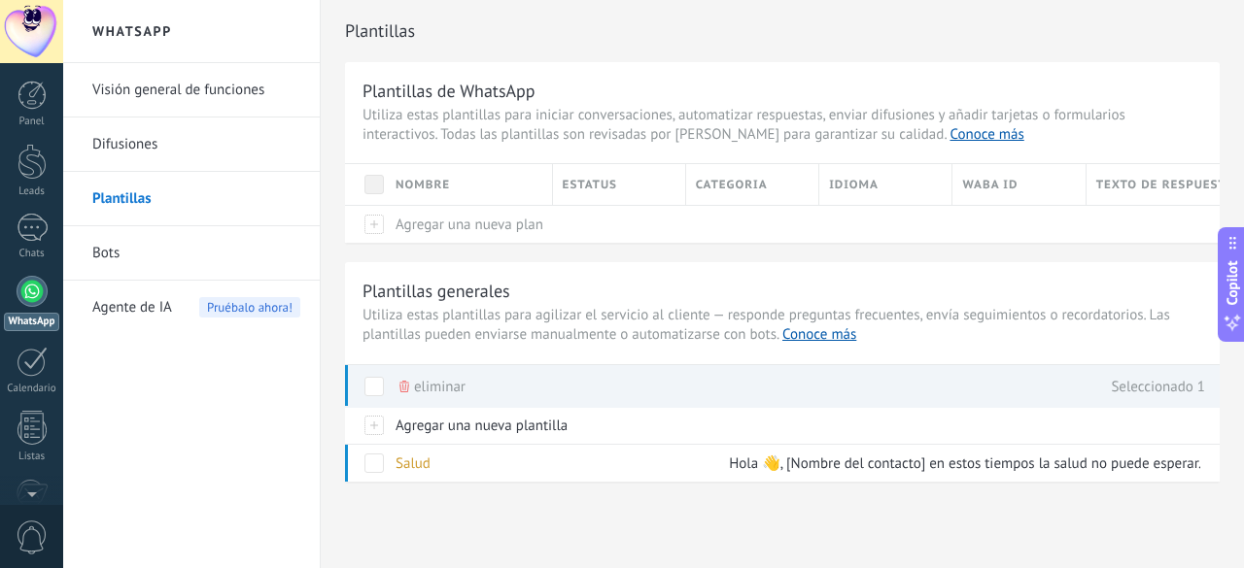
click at [124, 143] on link "Difusiones" at bounding box center [196, 145] width 208 height 54
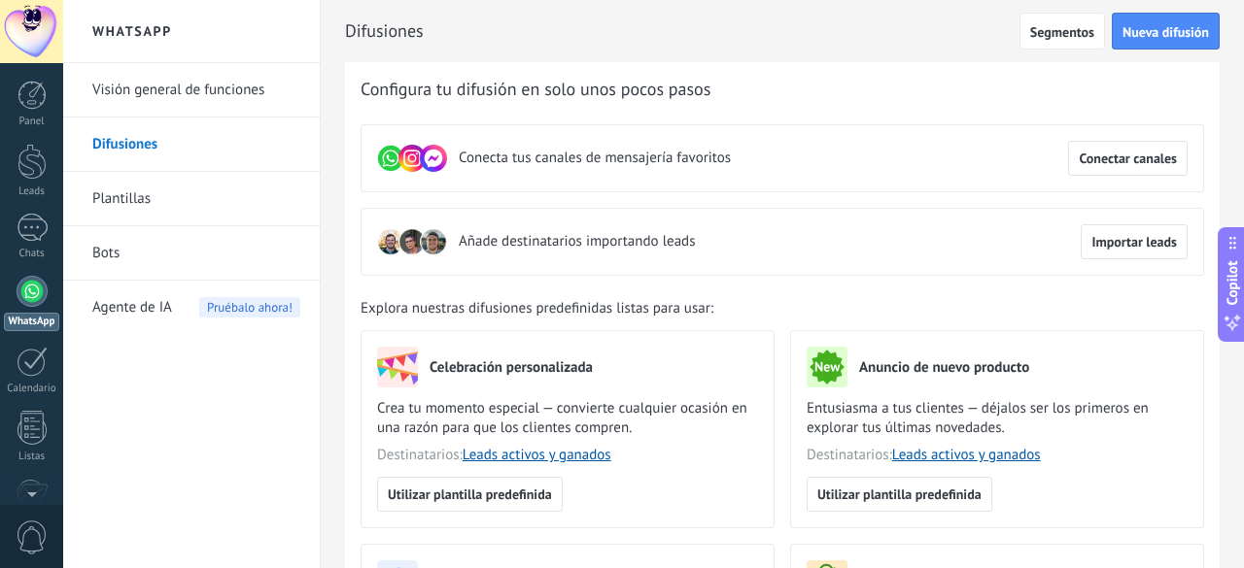
click at [127, 191] on link "Plantillas" at bounding box center [196, 199] width 208 height 54
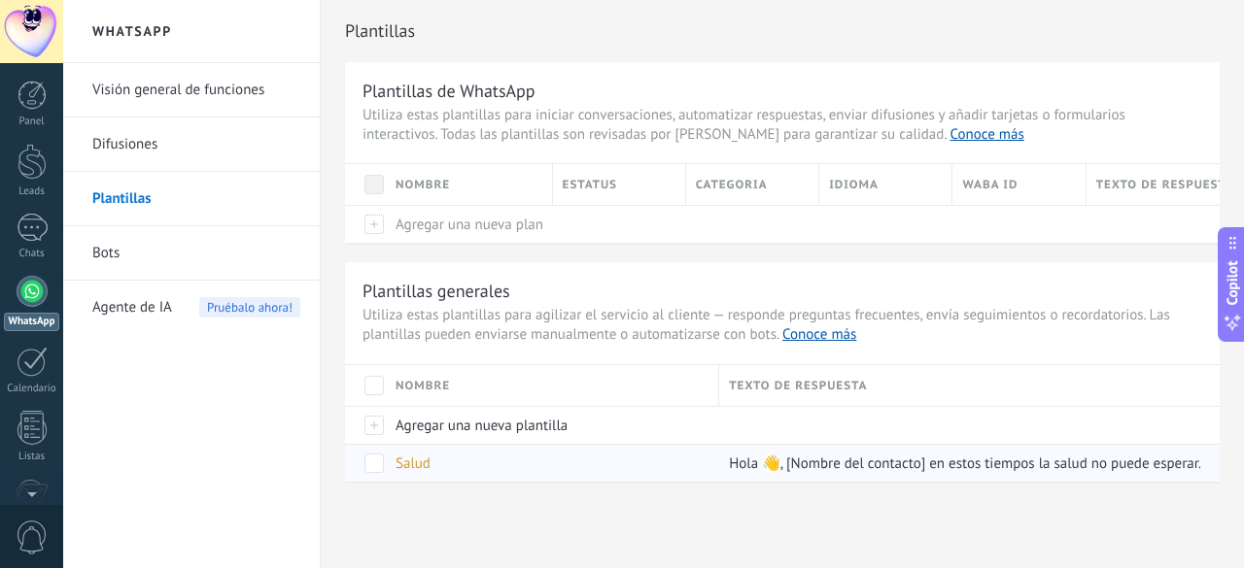
click at [497, 459] on div "Salud" at bounding box center [548, 463] width 324 height 37
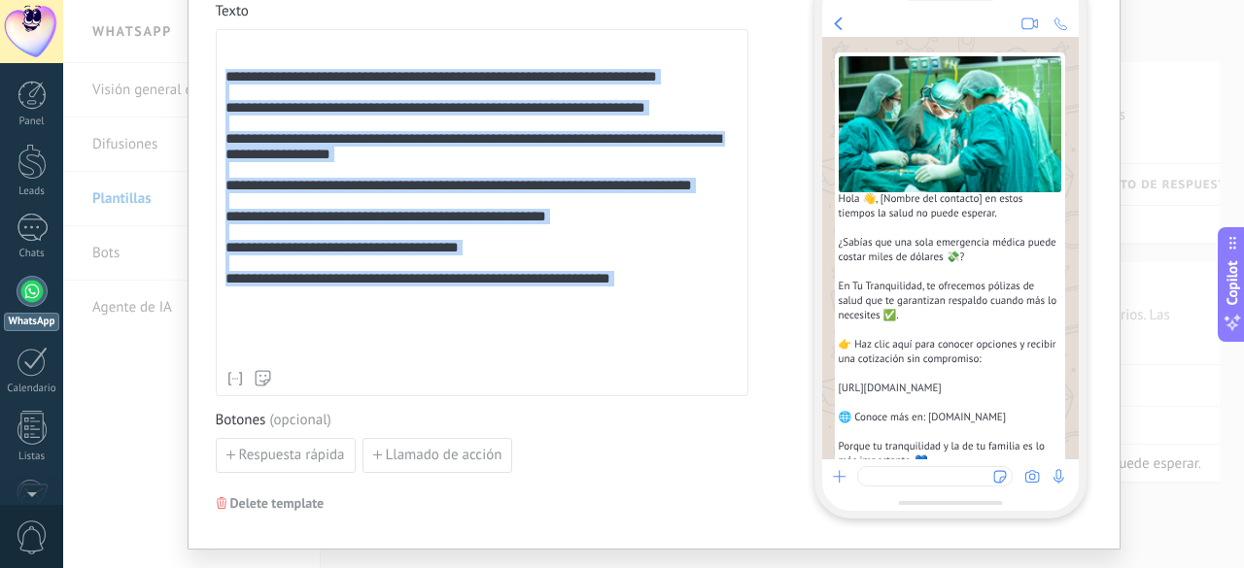
scroll to position [393, 0]
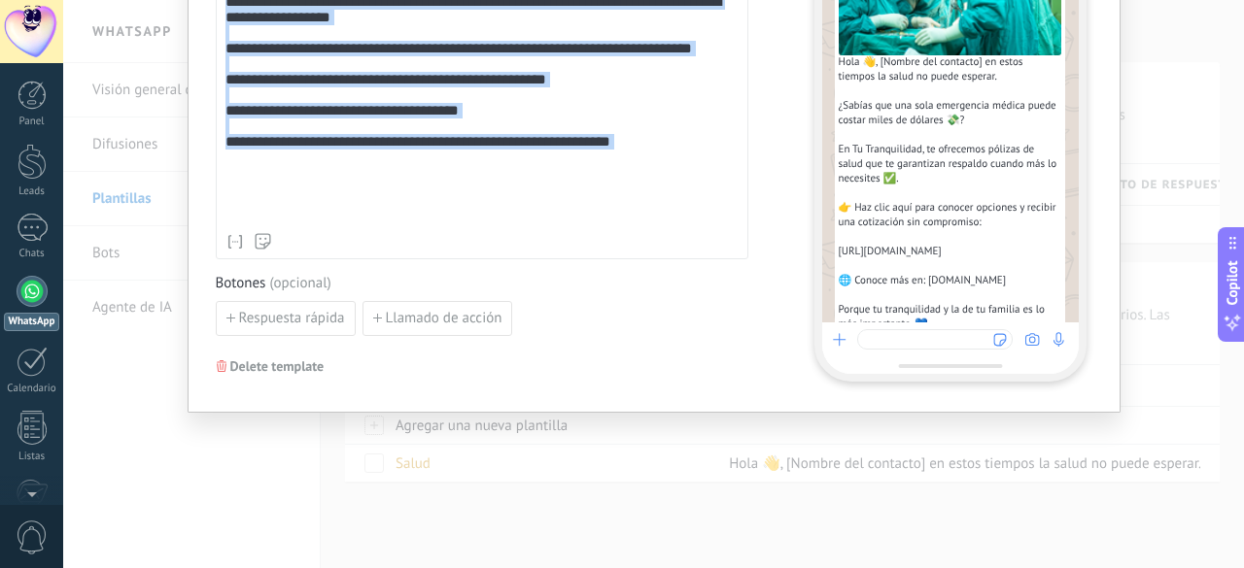
drag, startPoint x: 221, startPoint y: 342, endPoint x: 697, endPoint y: 207, distance: 494.9
click at [697, 207] on div "**********" at bounding box center [482, 63] width 514 height 324
copy div "**********"
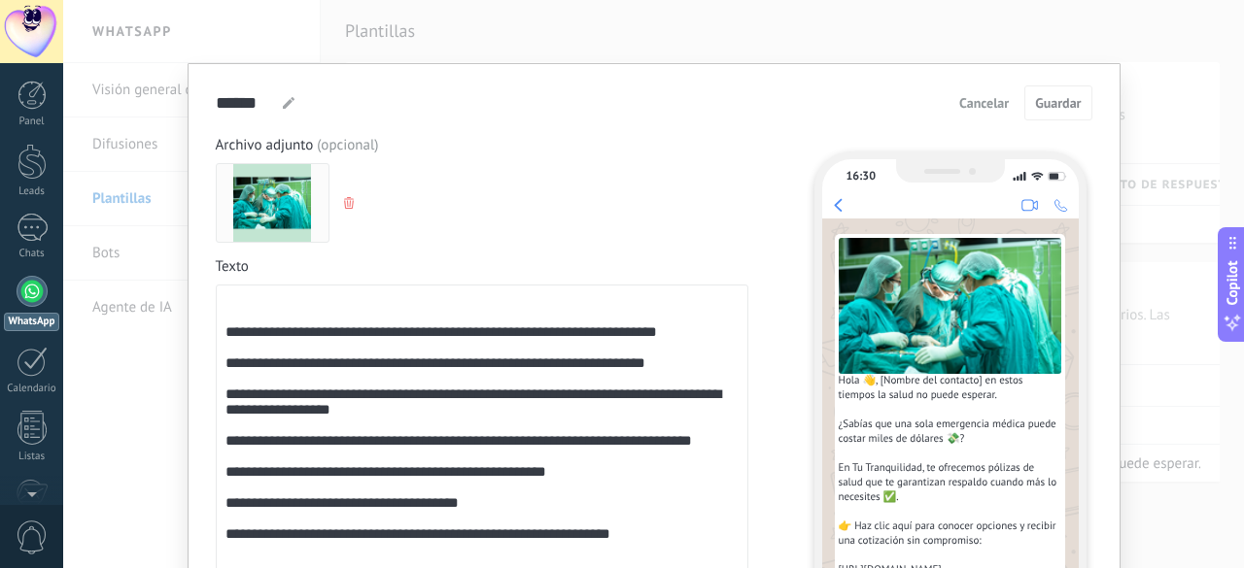
click at [132, 142] on div "**********" at bounding box center [653, 284] width 1181 height 568
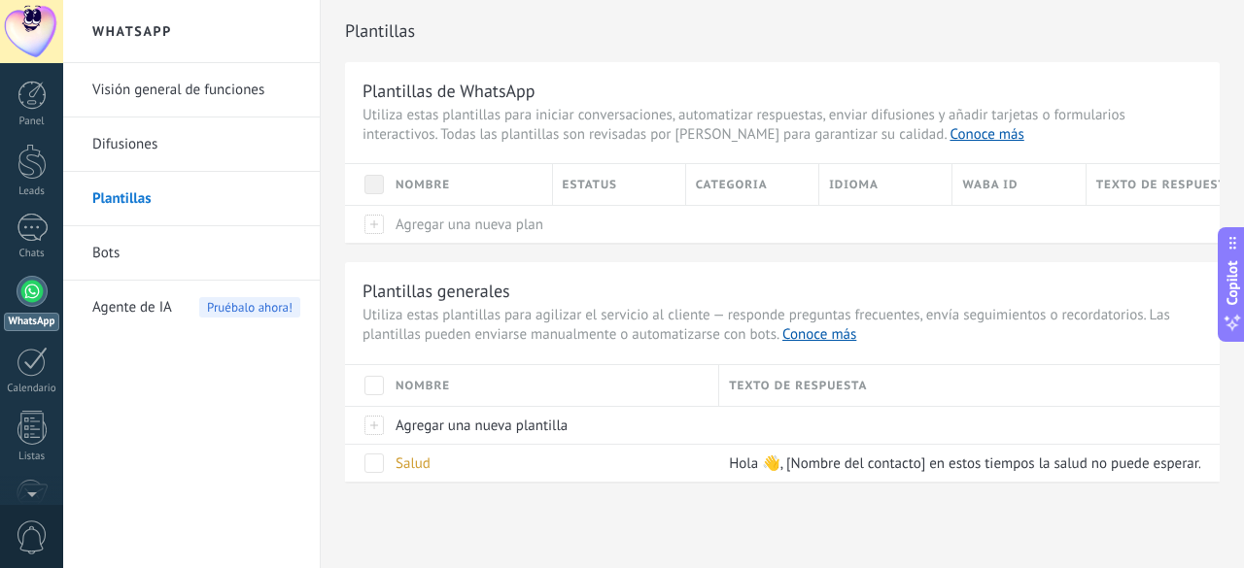
click at [134, 143] on link "Difusiones" at bounding box center [196, 145] width 208 height 54
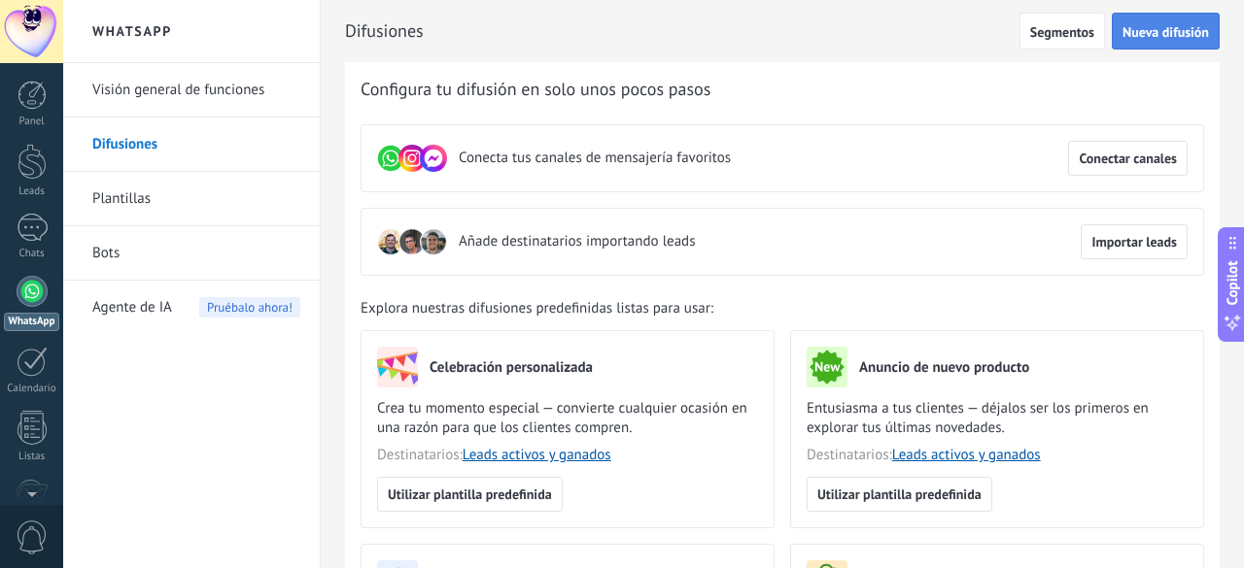
click at [1148, 35] on span "Nueva difusión" at bounding box center [1165, 32] width 86 height 14
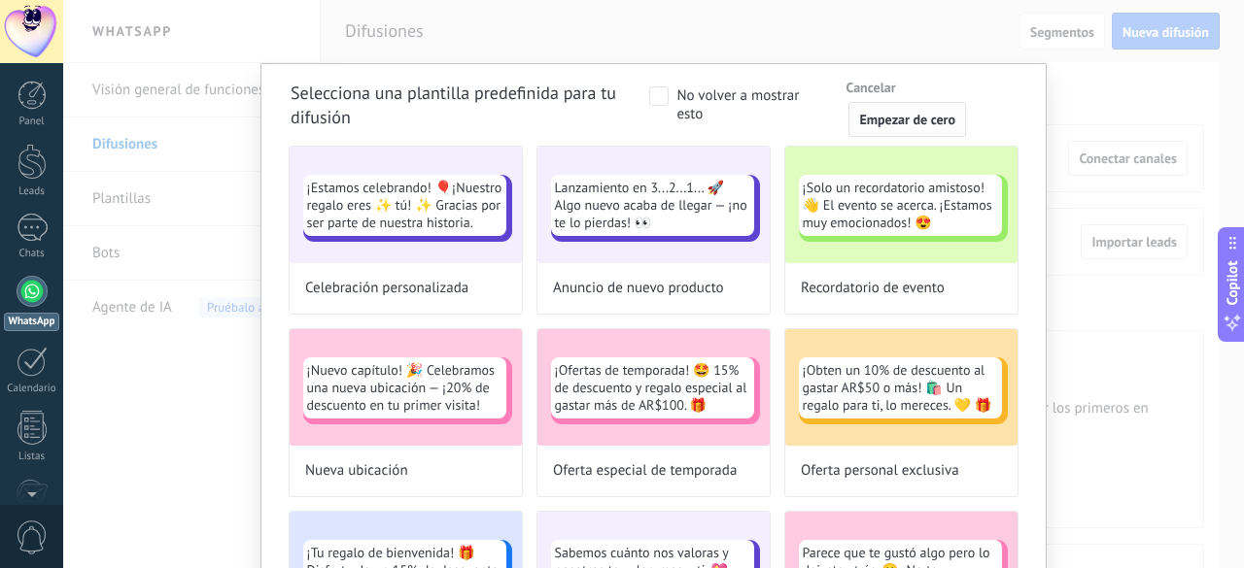
click at [894, 114] on span "Empezar de cero" at bounding box center [907, 120] width 96 height 14
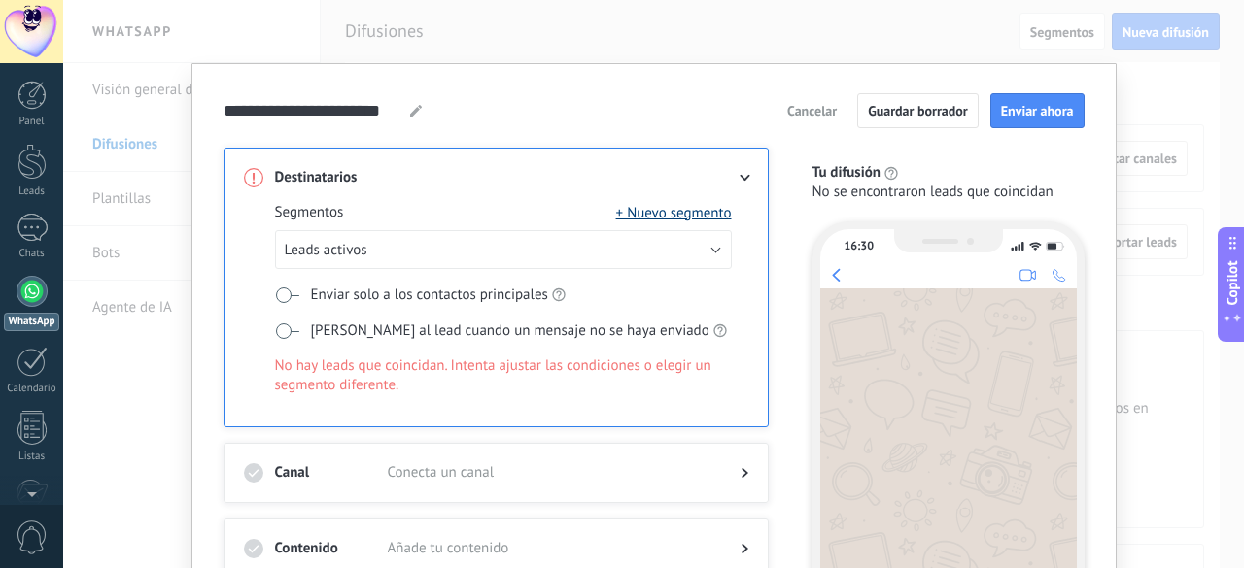
click at [667, 208] on button "+ Nuevo segmento" at bounding box center [674, 212] width 116 height 19
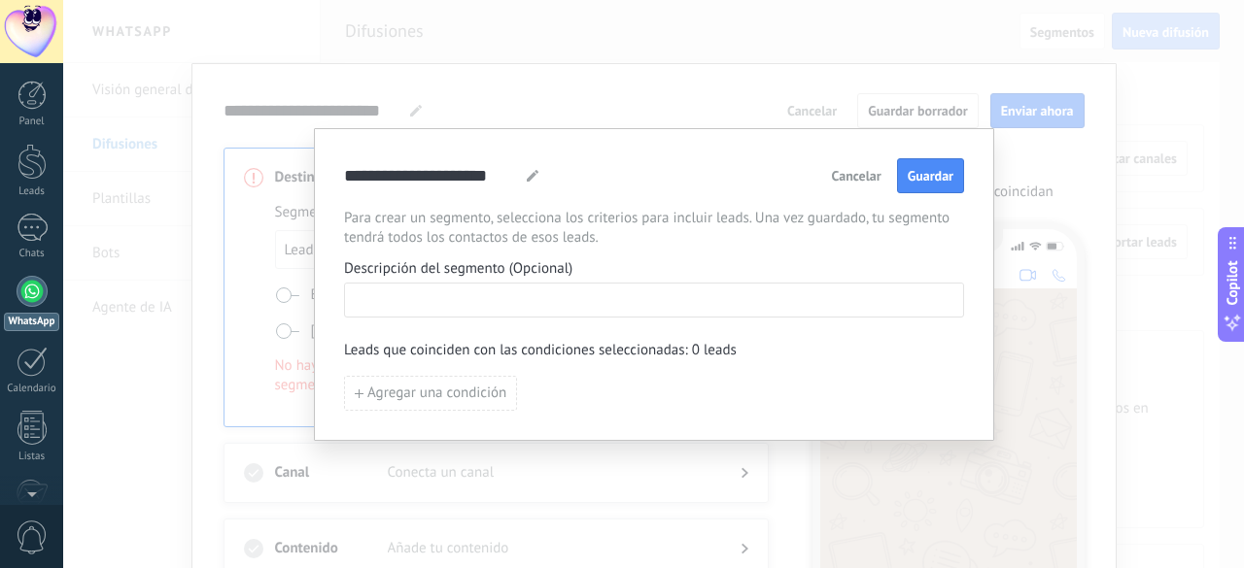
click at [442, 299] on input at bounding box center [654, 299] width 618 height 31
type input "**********"
click at [391, 400] on span "Agregar una condición" at bounding box center [436, 394] width 139 height 14
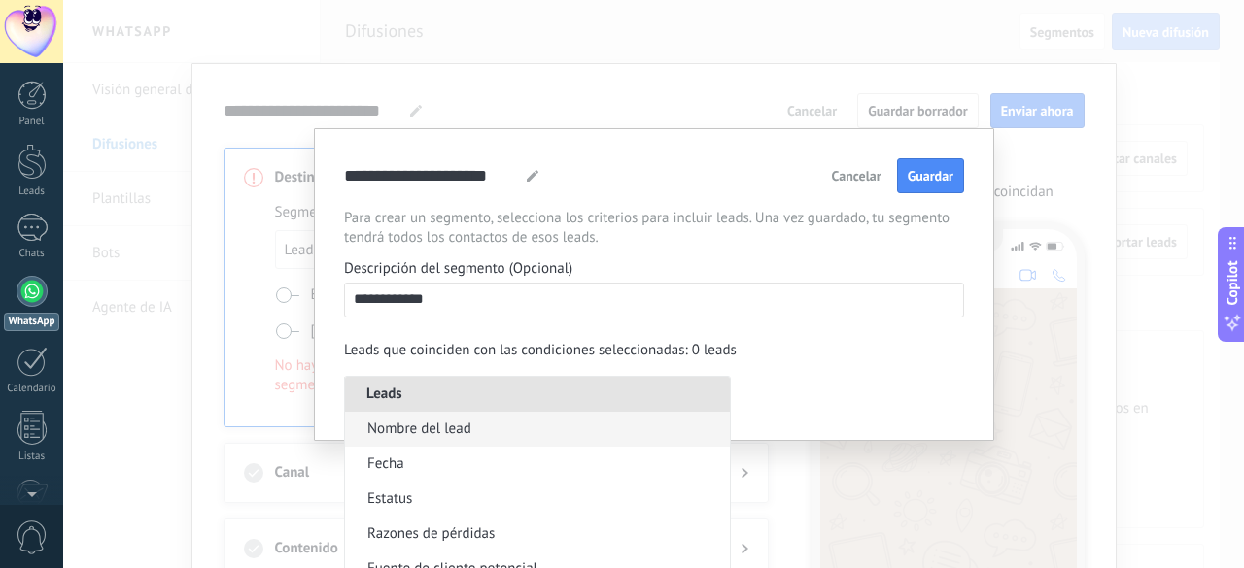
click at [422, 438] on li "Nombre del lead" at bounding box center [537, 429] width 385 height 35
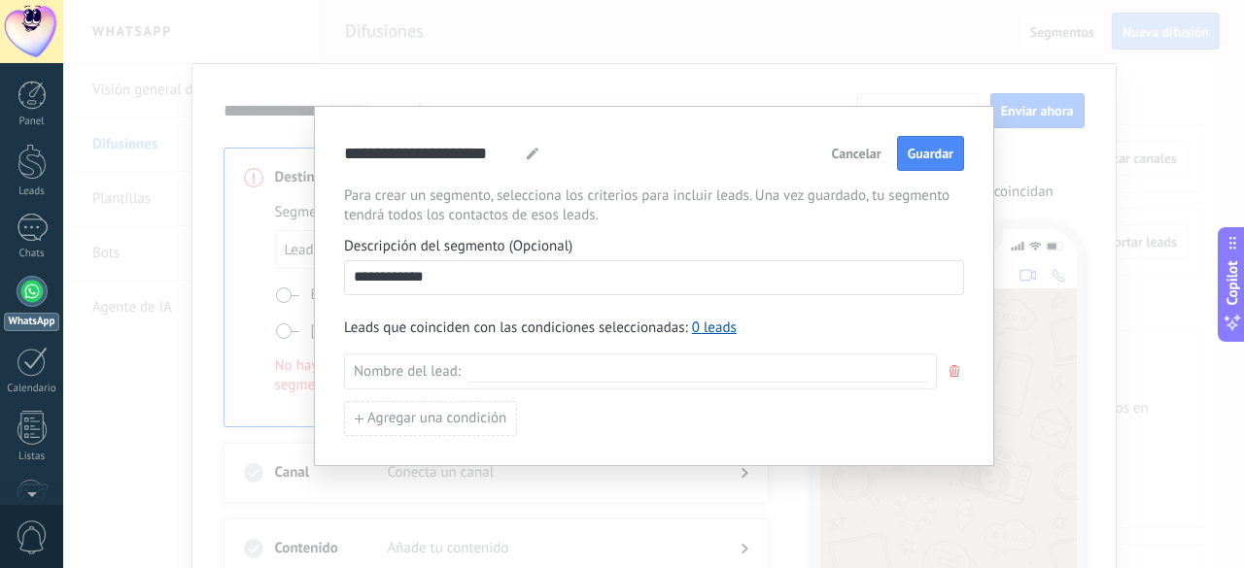
click at [956, 370] on use "button" at bounding box center [954, 371] width 10 height 12
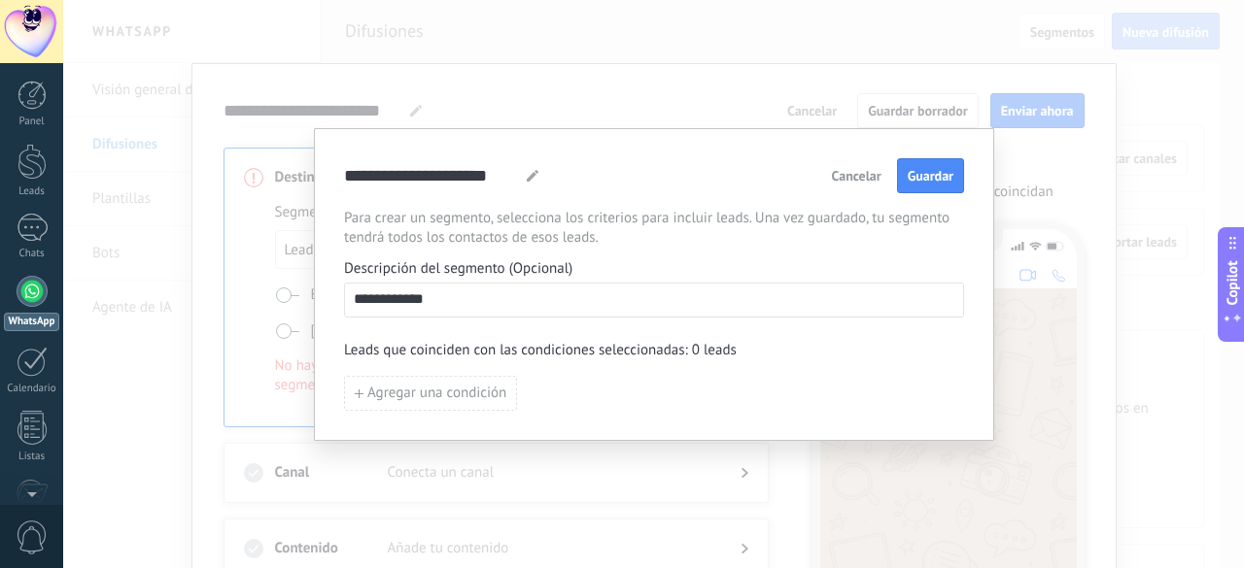
click at [459, 302] on input "**********" at bounding box center [654, 299] width 618 height 31
click at [849, 180] on span "Cancelar" at bounding box center [857, 176] width 50 height 14
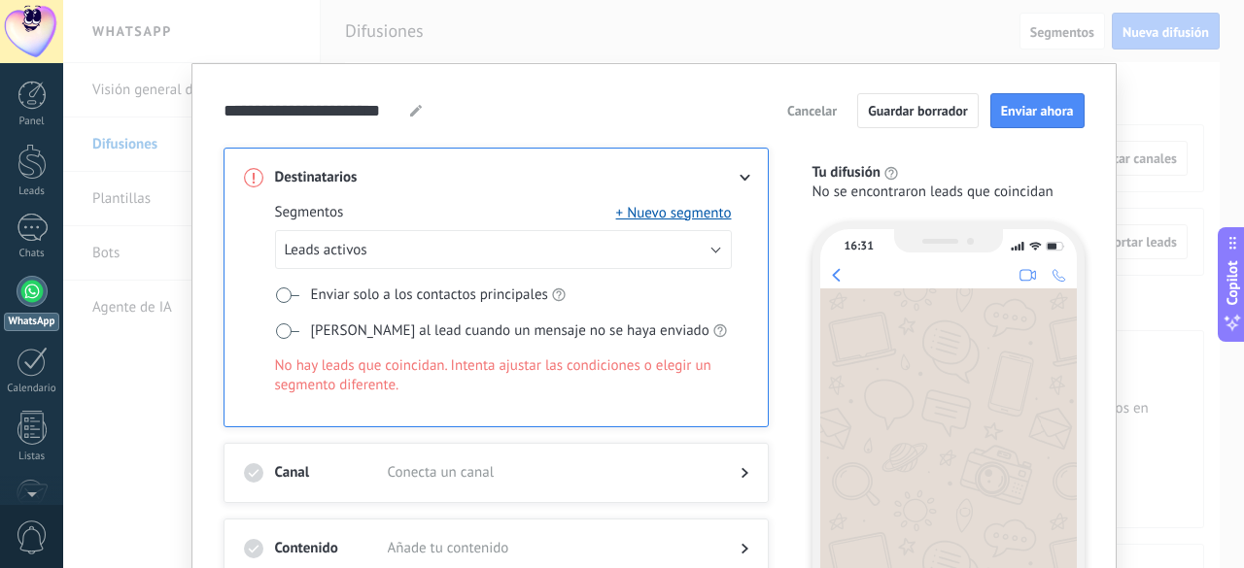
click at [276, 292] on span at bounding box center [287, 296] width 24 height 16
click at [275, 329] on span at bounding box center [287, 332] width 24 height 16
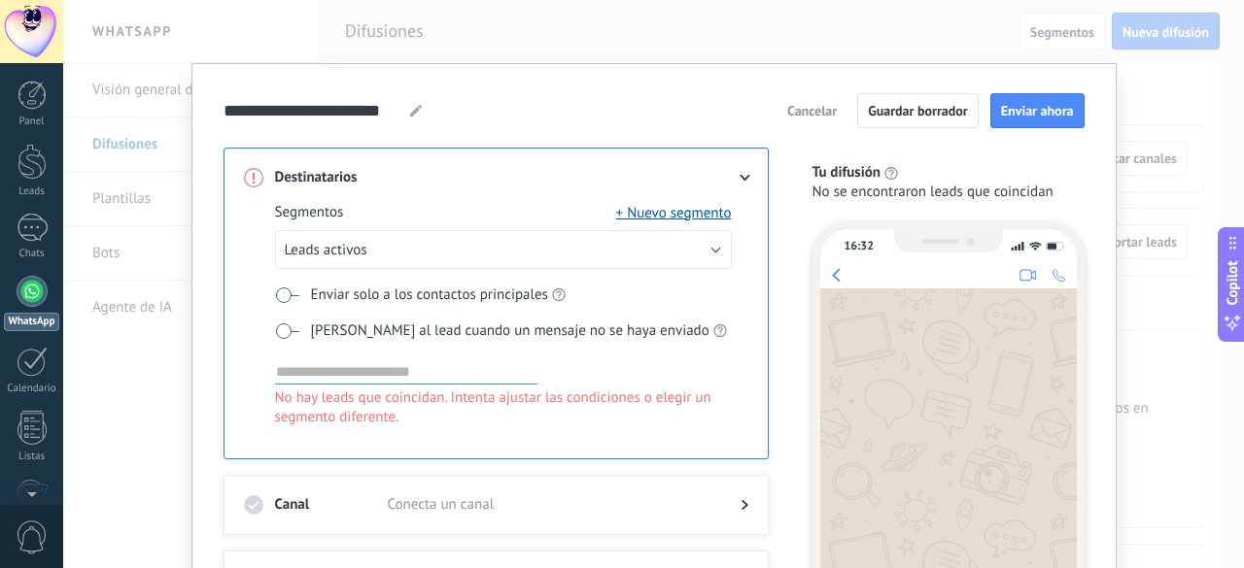
click at [275, 329] on span at bounding box center [287, 332] width 24 height 16
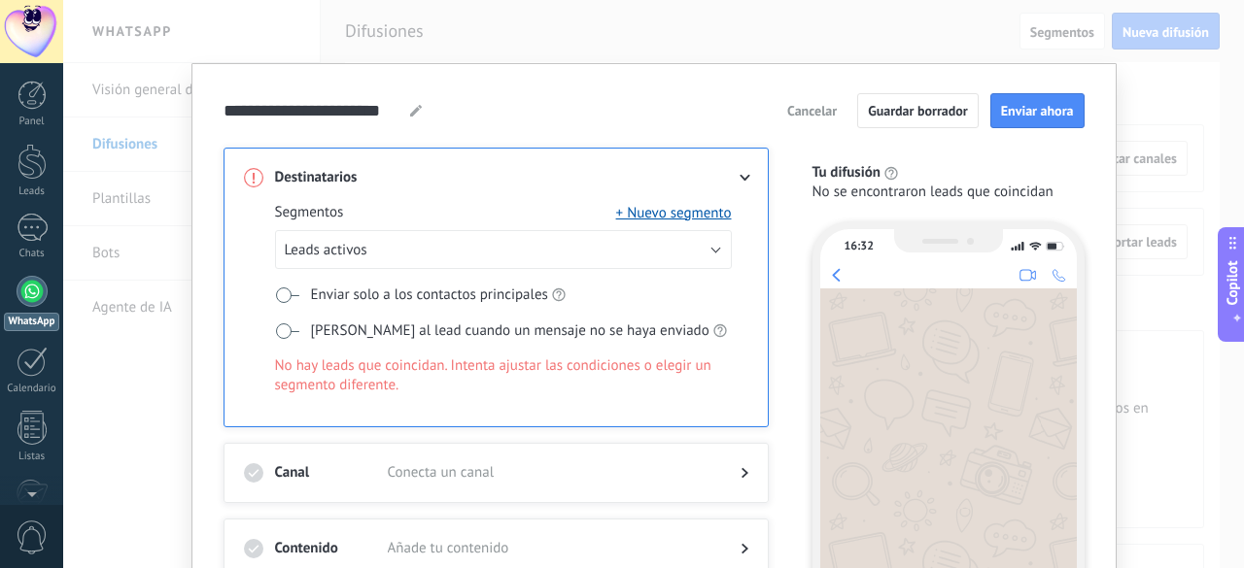
scroll to position [194, 0]
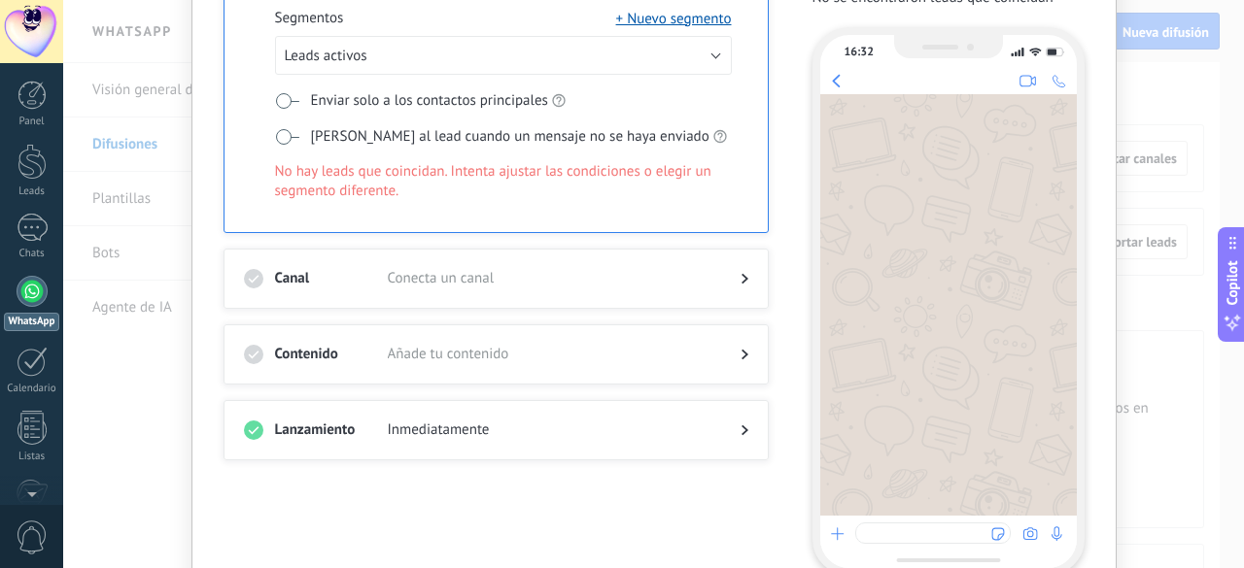
drag, startPoint x: 428, startPoint y: 425, endPoint x: 465, endPoint y: 425, distance: 37.9
click at [428, 425] on span "Inmediatamente" at bounding box center [549, 430] width 322 height 19
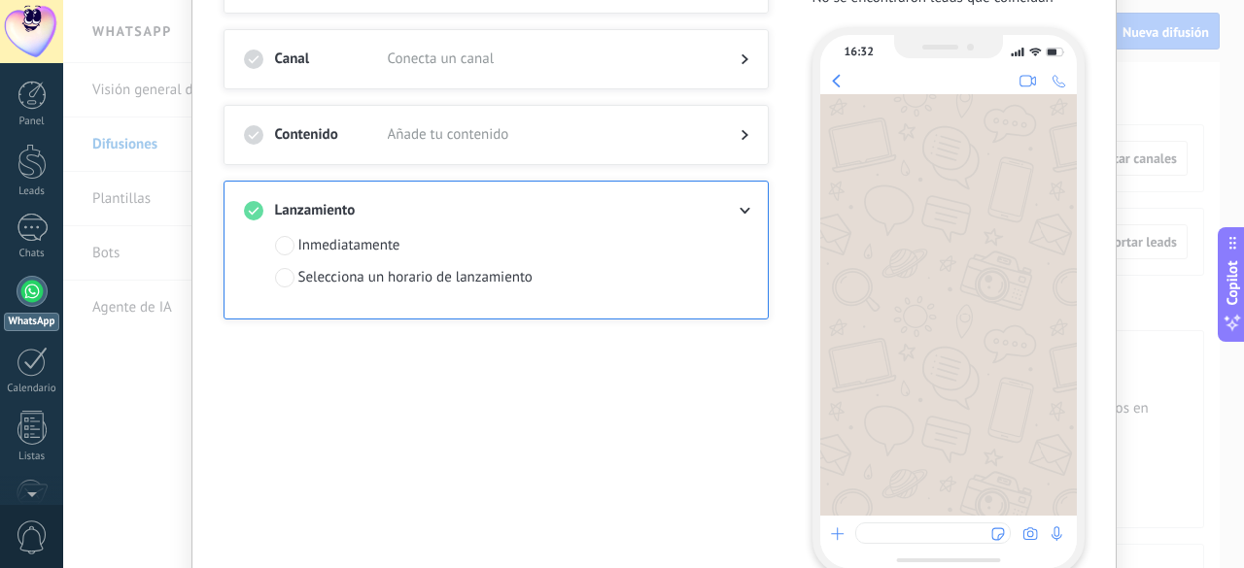
scroll to position [0, 0]
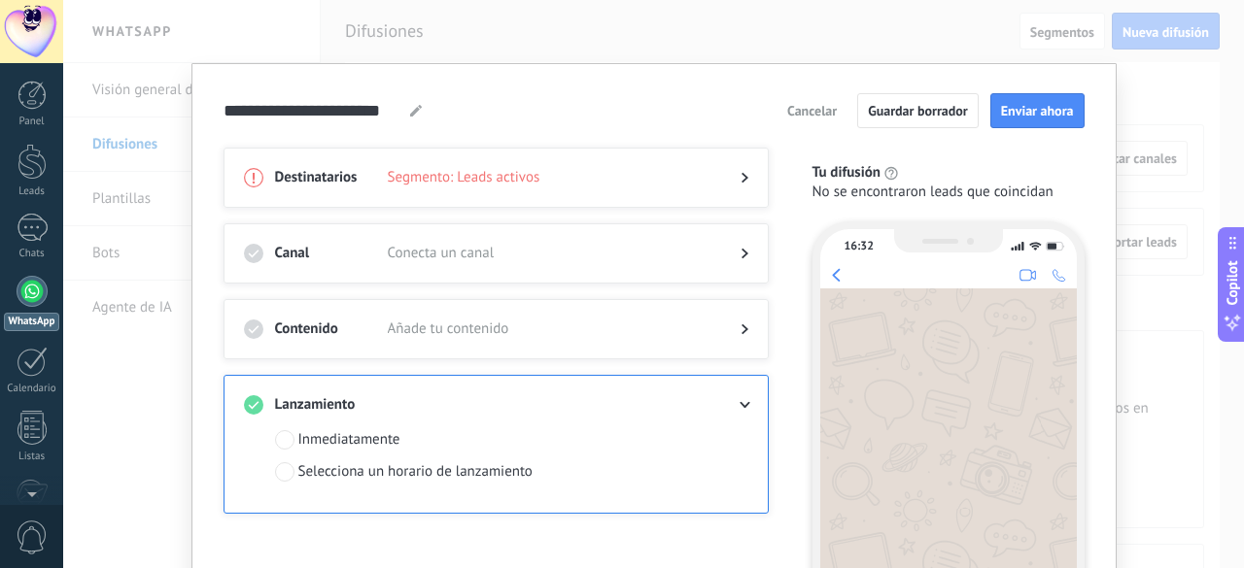
click at [874, 322] on div at bounding box center [948, 500] width 257 height 422
click at [375, 254] on h3 "Canal" at bounding box center [331, 253] width 113 height 19
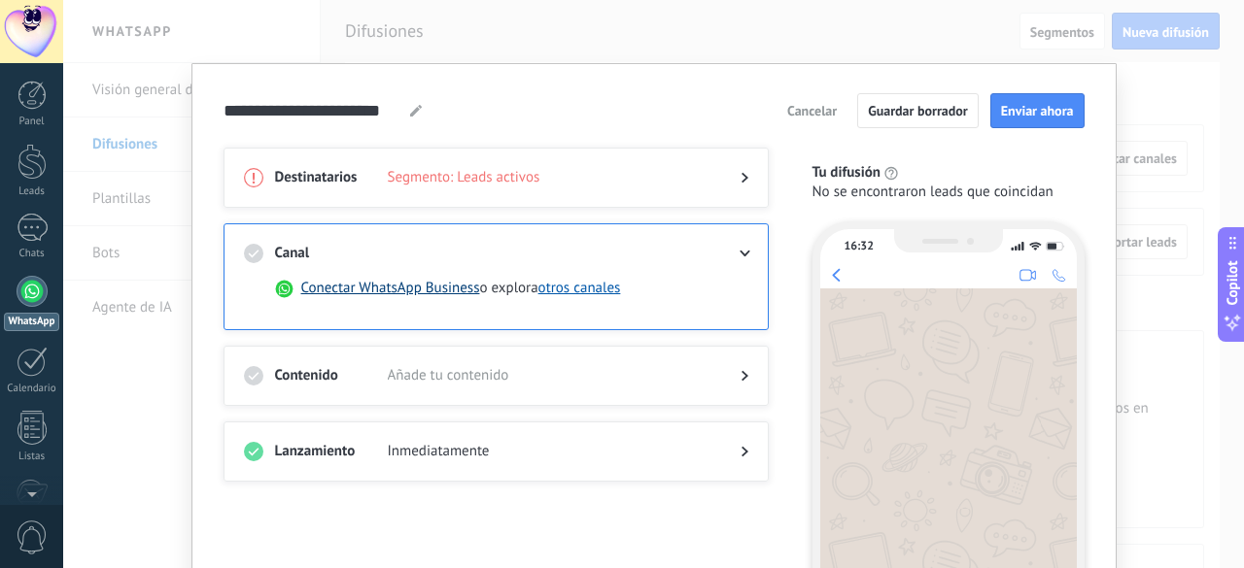
click at [407, 287] on button "Conectar WhatsApp Business" at bounding box center [390, 288] width 179 height 19
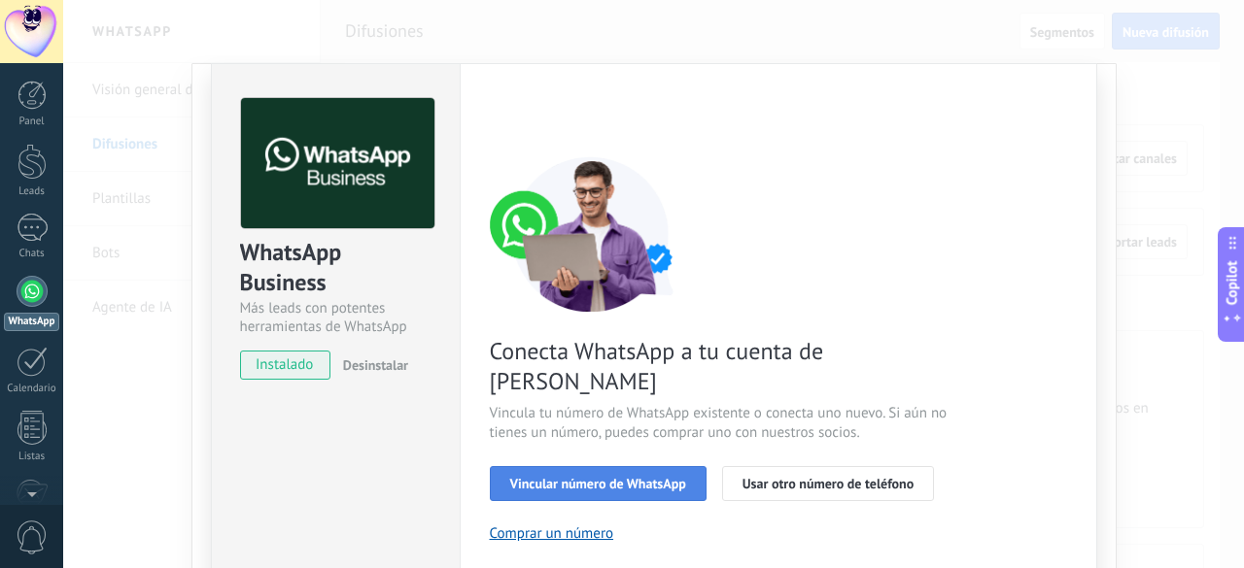
click at [624, 477] on span "Vincular número de WhatsApp" at bounding box center [598, 484] width 176 height 14
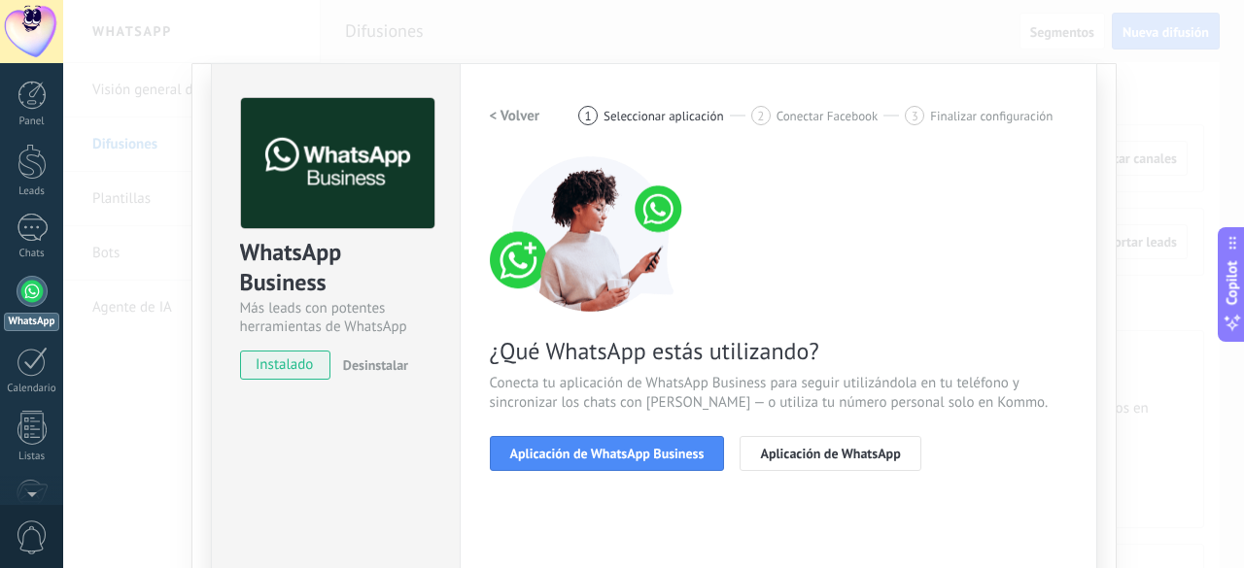
click at [624, 449] on span "Aplicación de WhatsApp Business" at bounding box center [607, 454] width 194 height 14
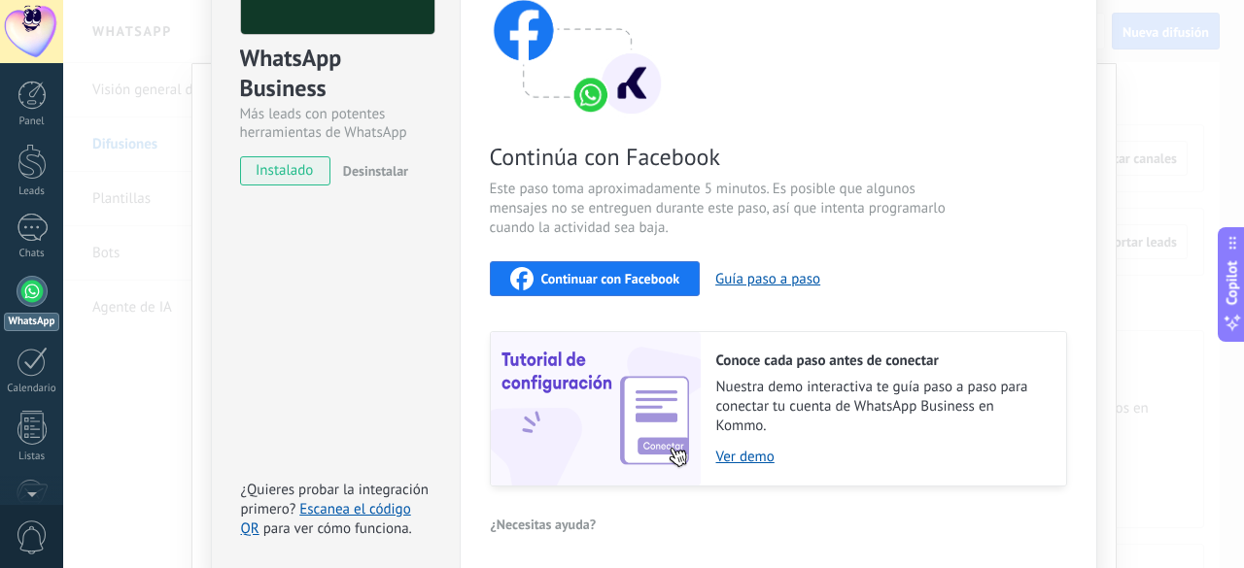
scroll to position [270, 0]
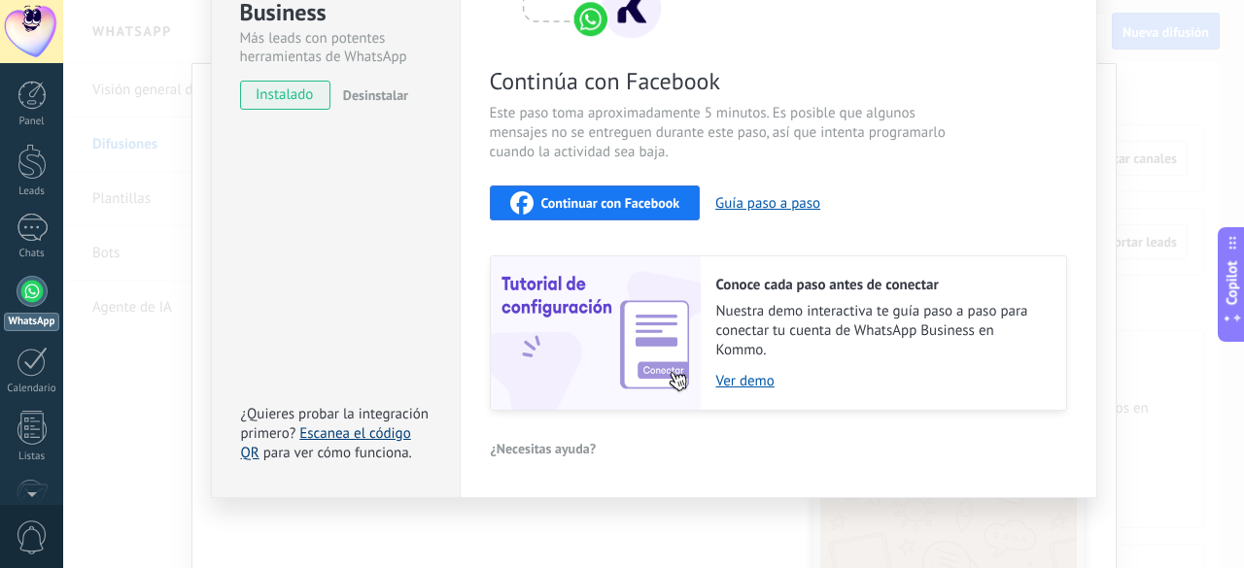
click at [379, 436] on link "Escanea el código QR" at bounding box center [326, 444] width 170 height 38
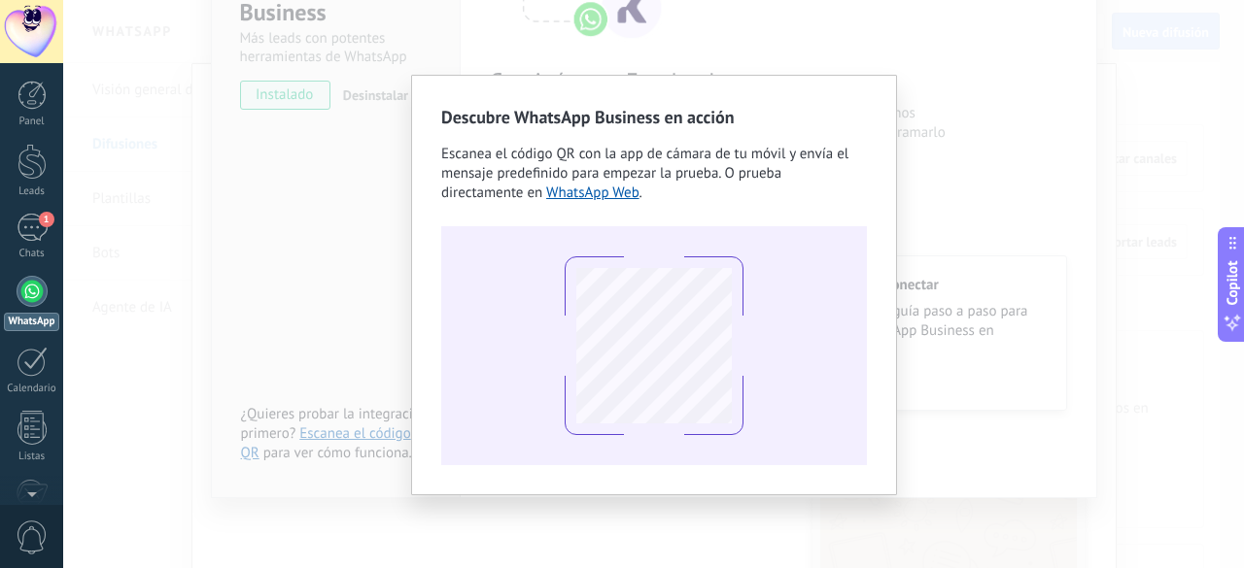
click at [964, 154] on div "Descubre WhatsApp Business en acción Escanea el código QR con la app [PERSON_NA…" at bounding box center [653, 284] width 1181 height 568
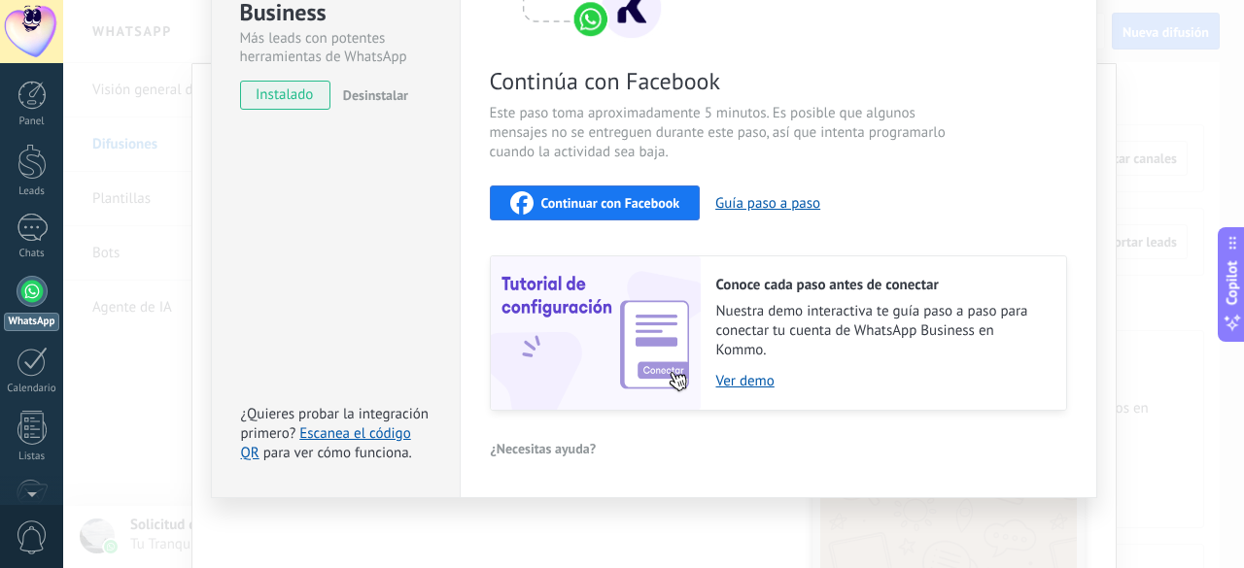
click at [362, 240] on div "WhatsApp Business Más leads con potentes herramientas de WhatsApp instalado Des…" at bounding box center [335, 145] width 249 height 705
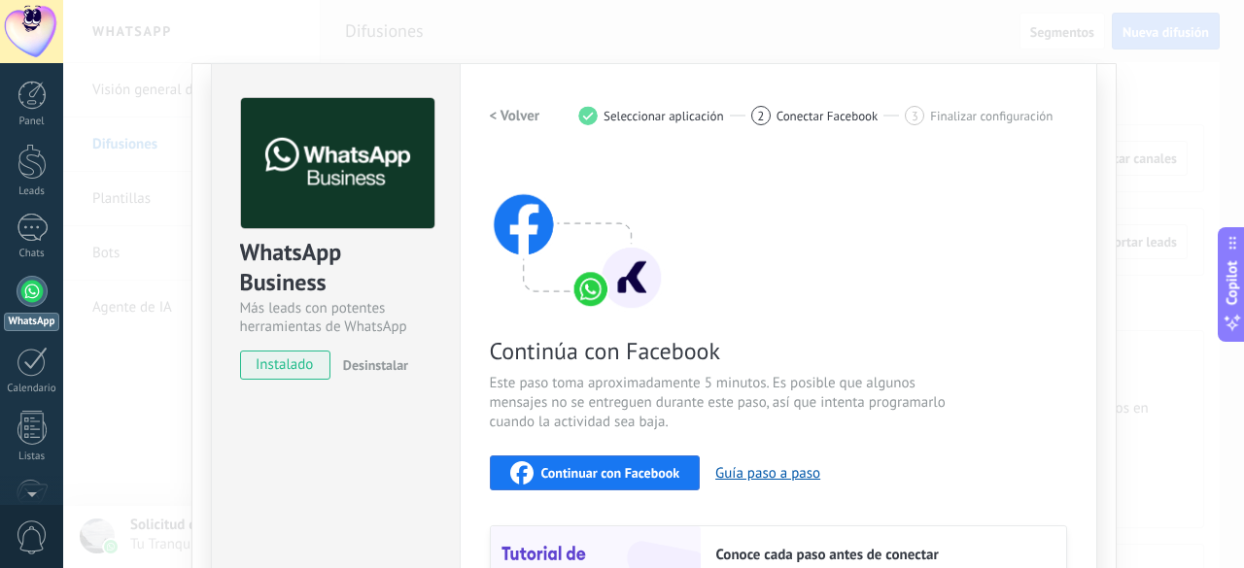
click at [612, 17] on div "WhatsApp Business Más leads con potentes herramientas de WhatsApp instalado Des…" at bounding box center [653, 284] width 1181 height 568
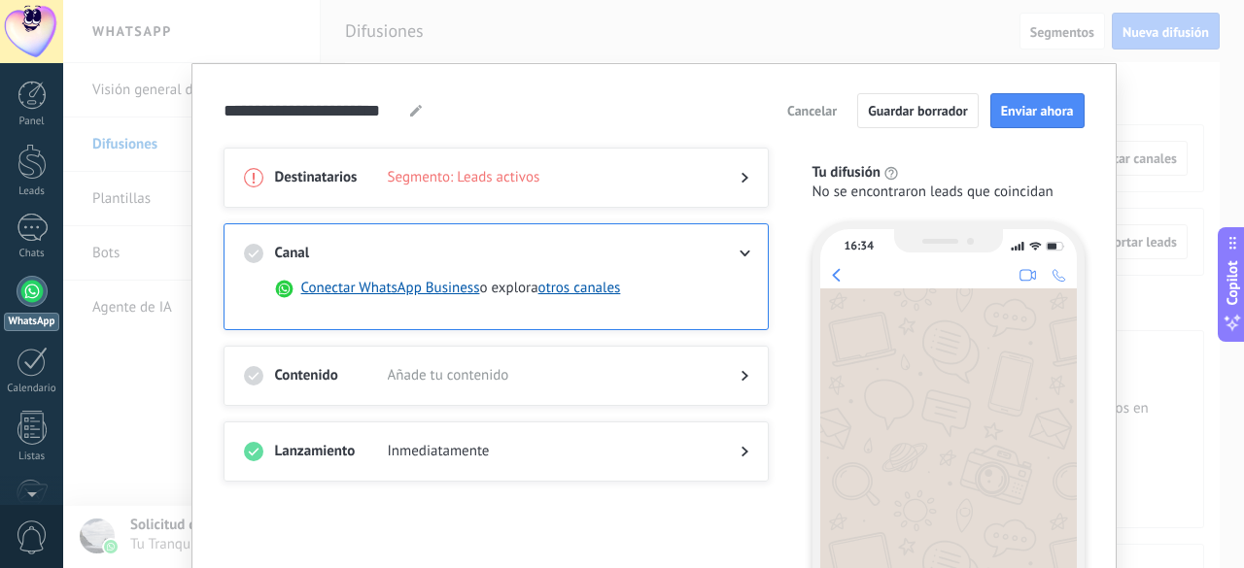
click at [27, 290] on div at bounding box center [32, 291] width 31 height 31
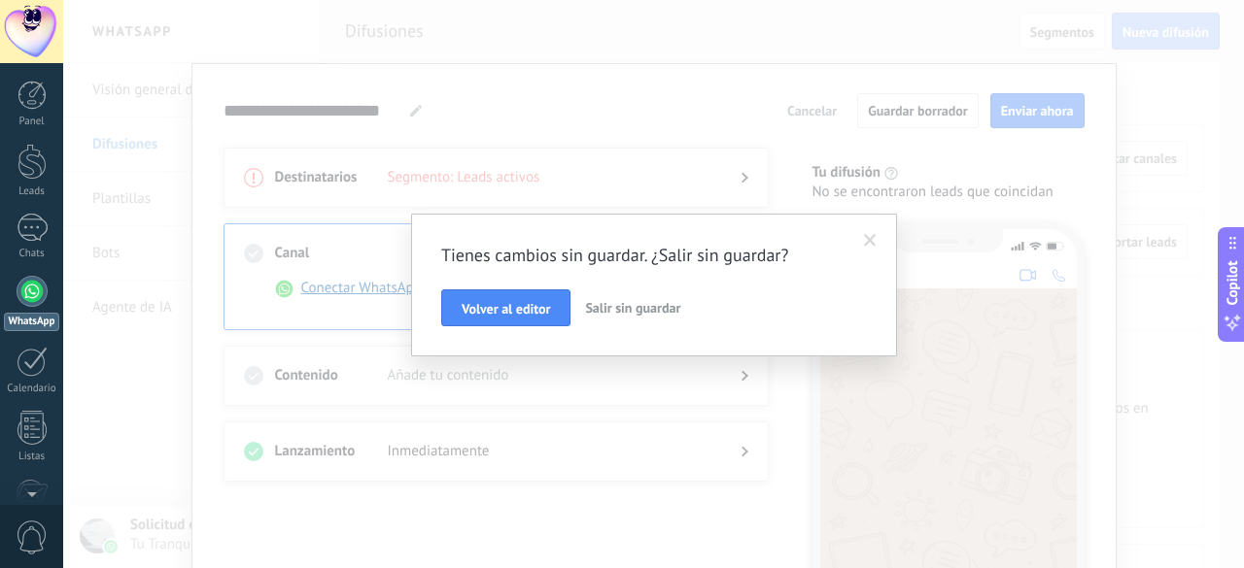
click at [27, 290] on div at bounding box center [32, 291] width 31 height 31
click at [870, 237] on span at bounding box center [870, 241] width 13 height 14
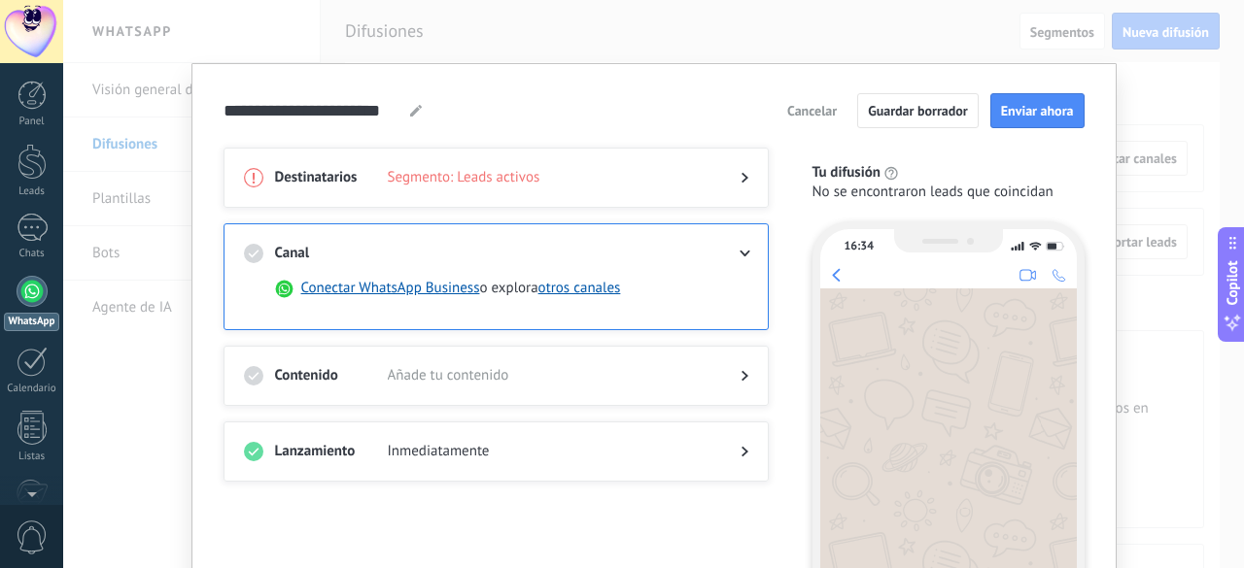
click at [126, 95] on div "**********" at bounding box center [653, 284] width 1181 height 568
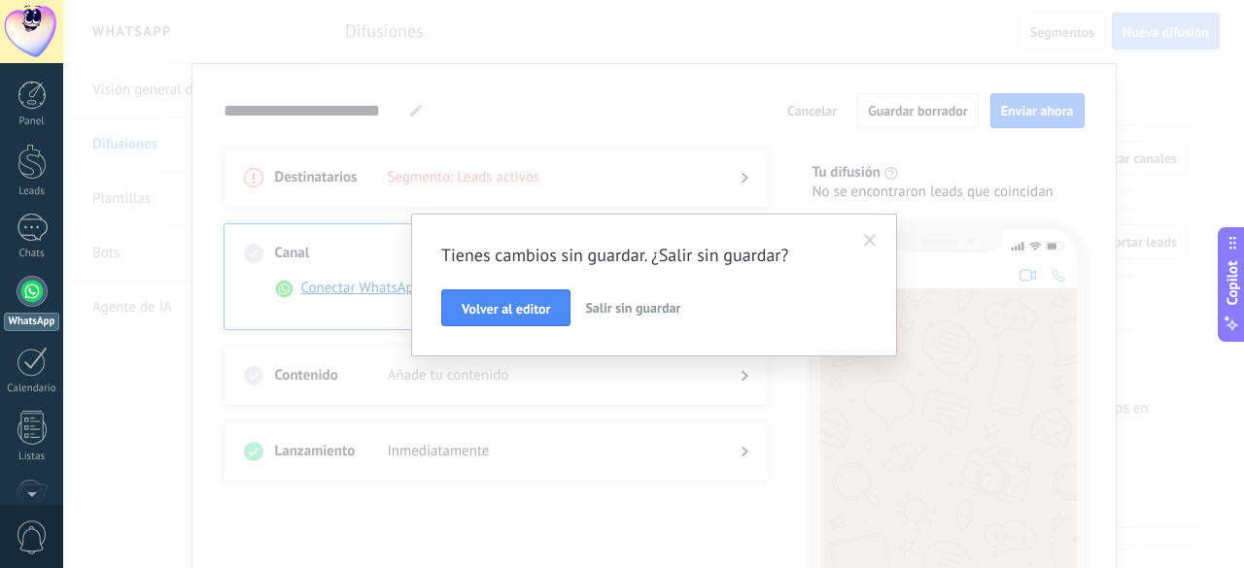
click at [637, 308] on span "Salir sin guardar" at bounding box center [632, 307] width 95 height 17
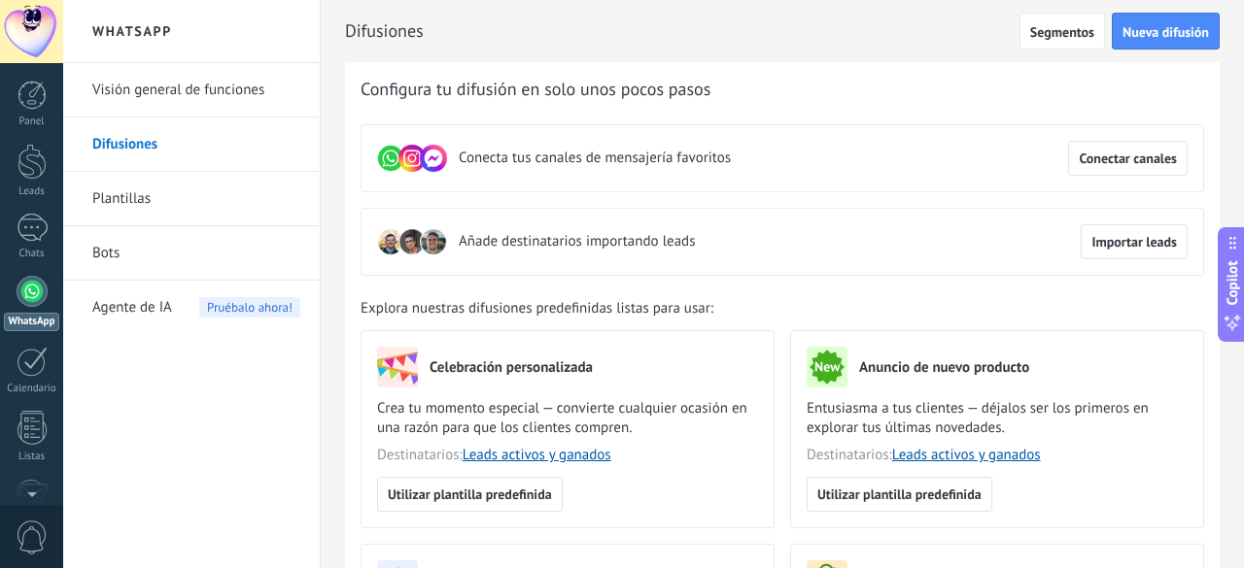
click at [130, 144] on link "Difusiones" at bounding box center [196, 145] width 208 height 54
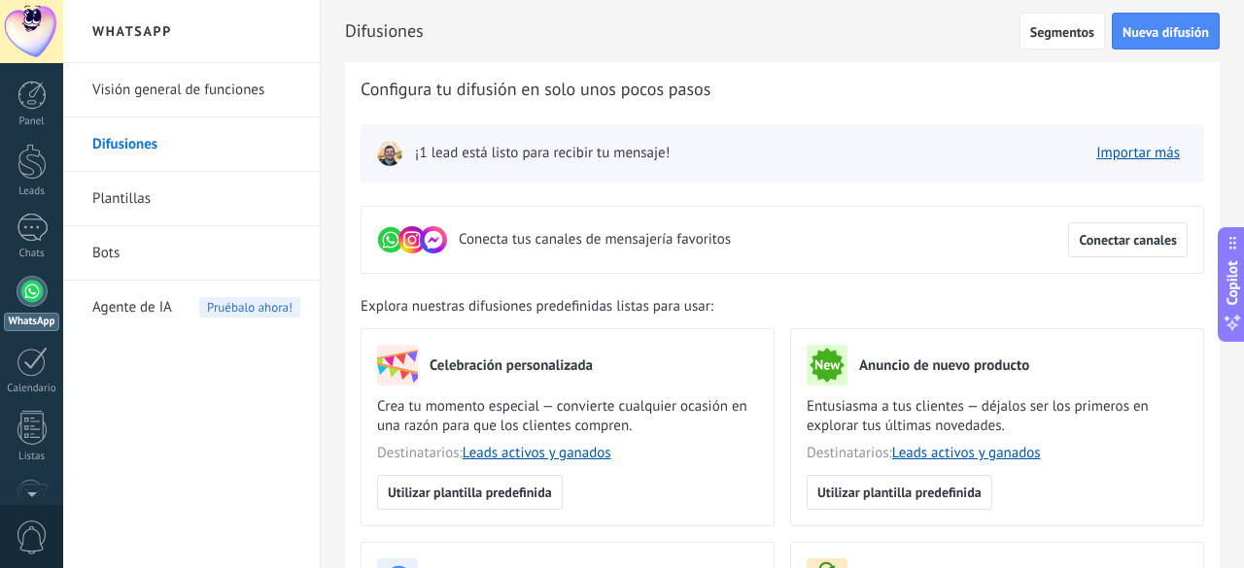
click at [45, 291] on div at bounding box center [32, 291] width 31 height 31
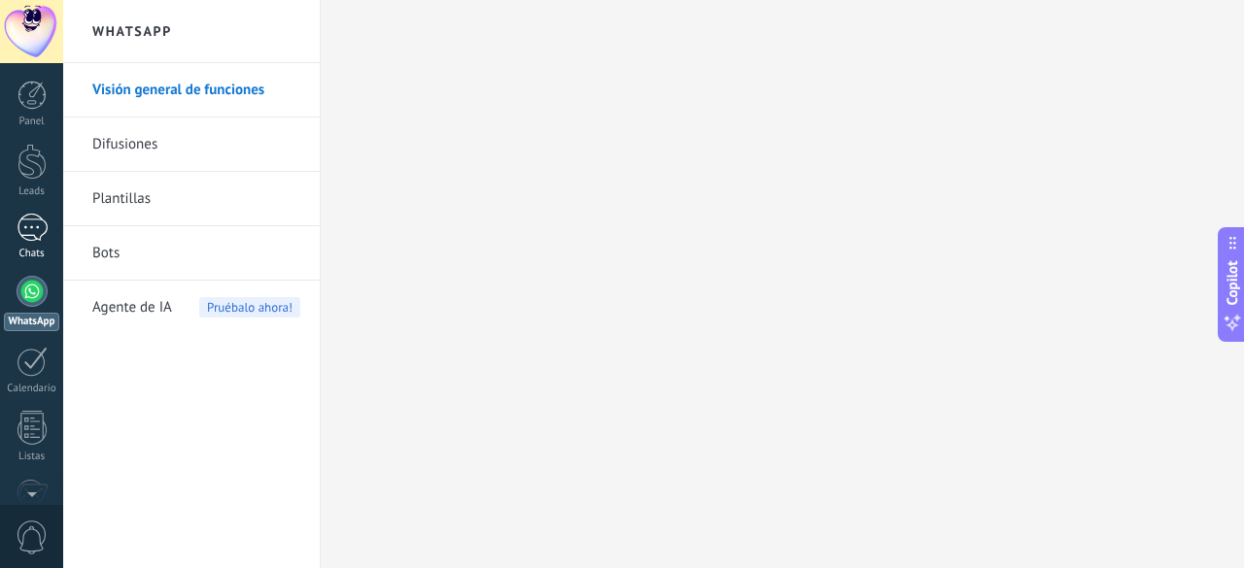
click at [45, 240] on div "1" at bounding box center [32, 228] width 31 height 28
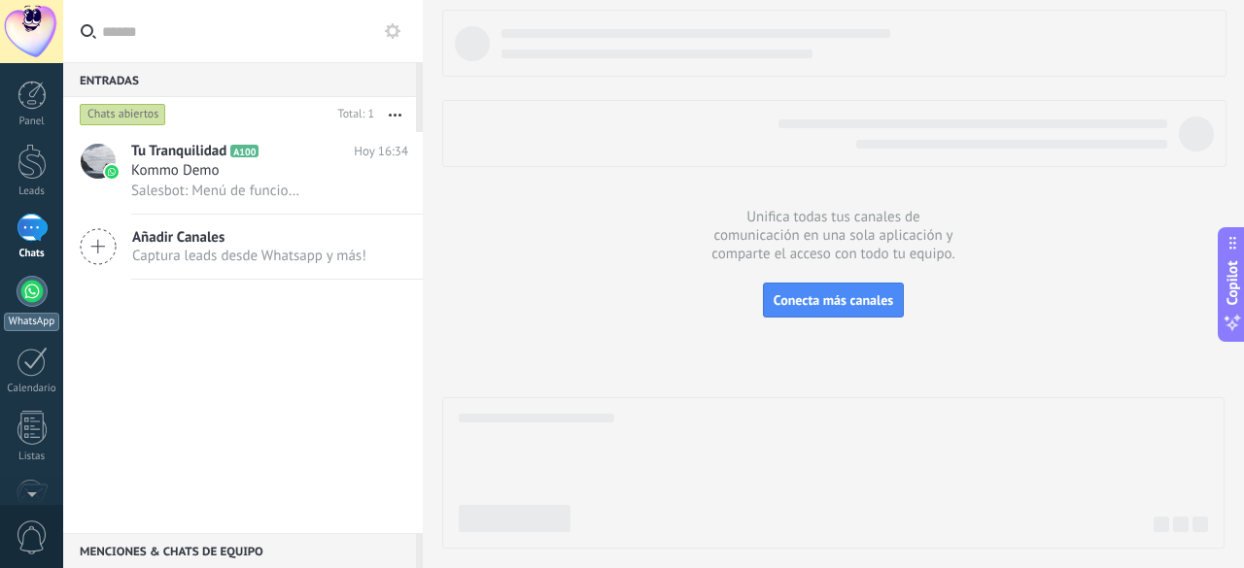
click at [32, 298] on div at bounding box center [32, 291] width 31 height 31
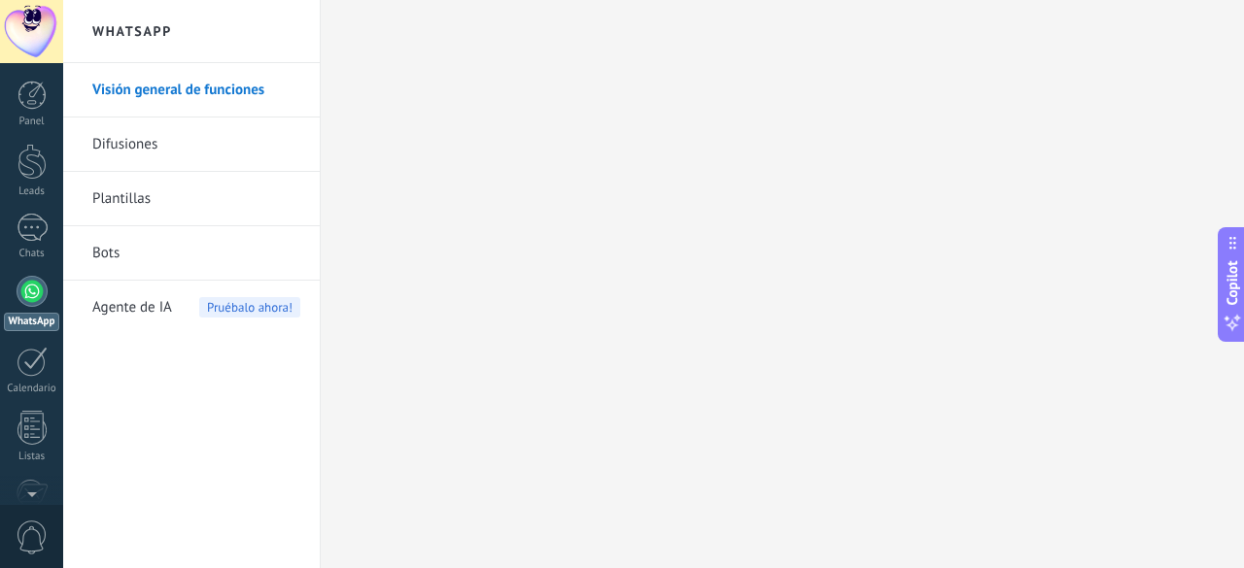
click at [165, 149] on link "Difusiones" at bounding box center [196, 145] width 208 height 54
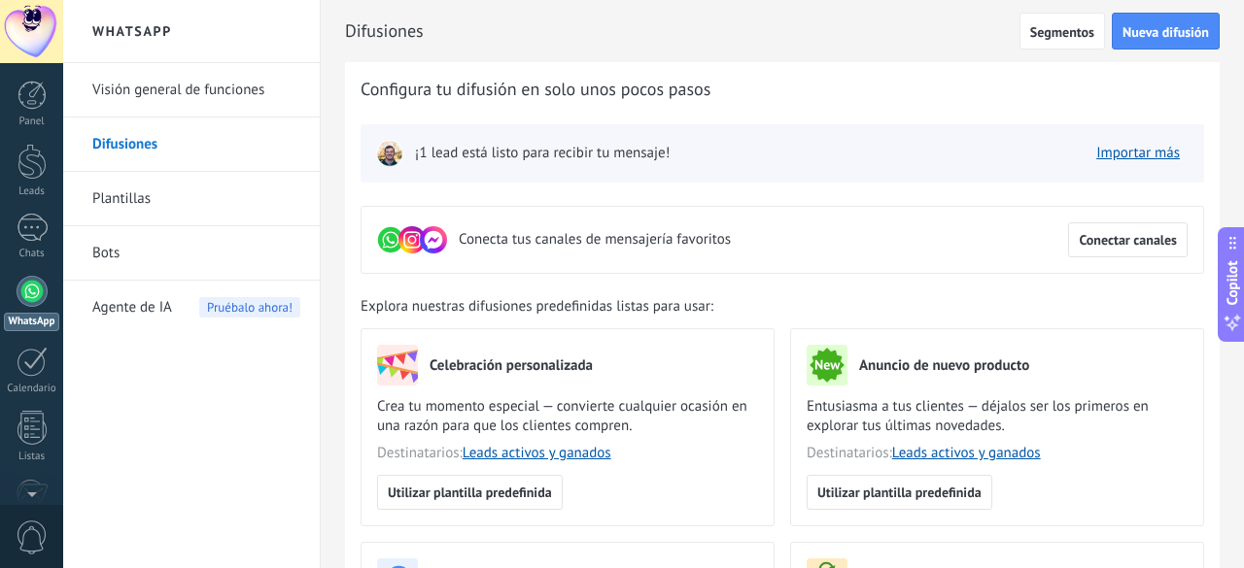
click at [549, 153] on span "¡1 lead está listo para recibir tu mensaje!" at bounding box center [542, 153] width 255 height 19
click at [391, 154] on img at bounding box center [389, 153] width 27 height 27
click at [834, 159] on div "¡1 lead está listo para recibir tu mensaje! Importar más" at bounding box center [781, 153] width 843 height 58
click at [1158, 32] on span "Nueva difusión" at bounding box center [1165, 32] width 86 height 14
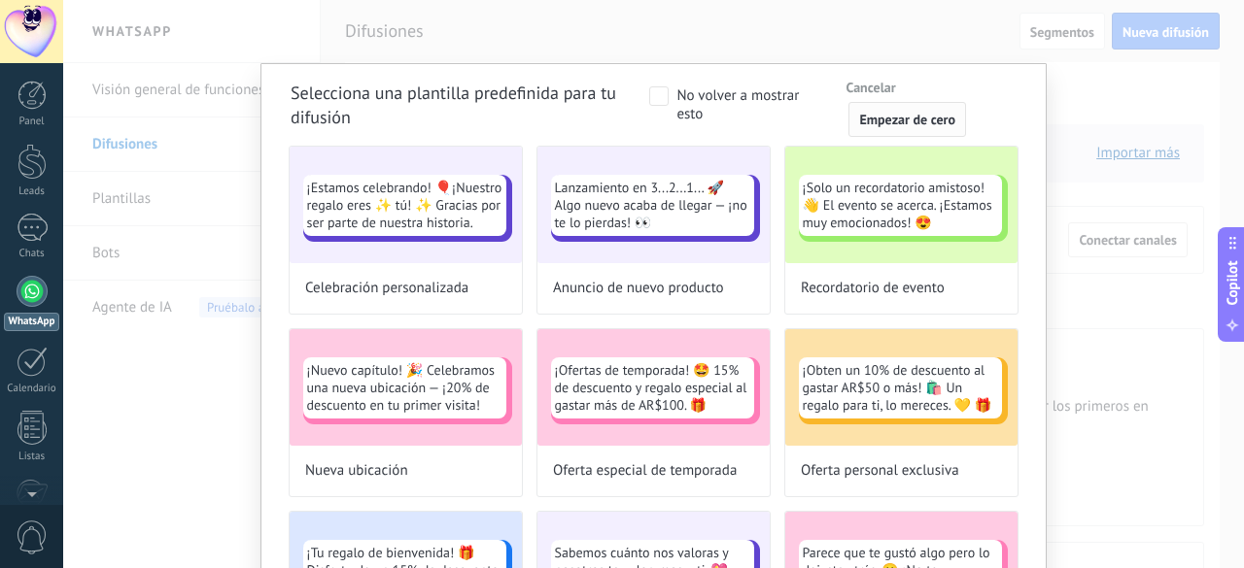
click at [918, 126] on span "Empezar de cero" at bounding box center [907, 120] width 96 height 14
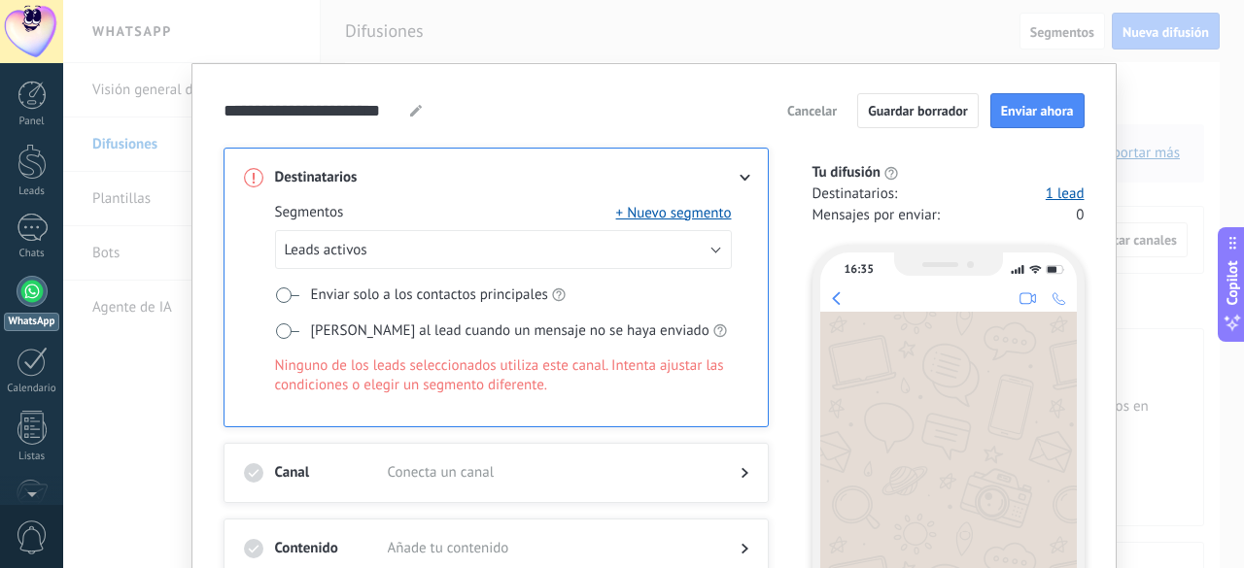
click at [279, 291] on span at bounding box center [287, 296] width 24 height 16
click at [674, 212] on button "+ Nuevo segmento" at bounding box center [674, 212] width 116 height 19
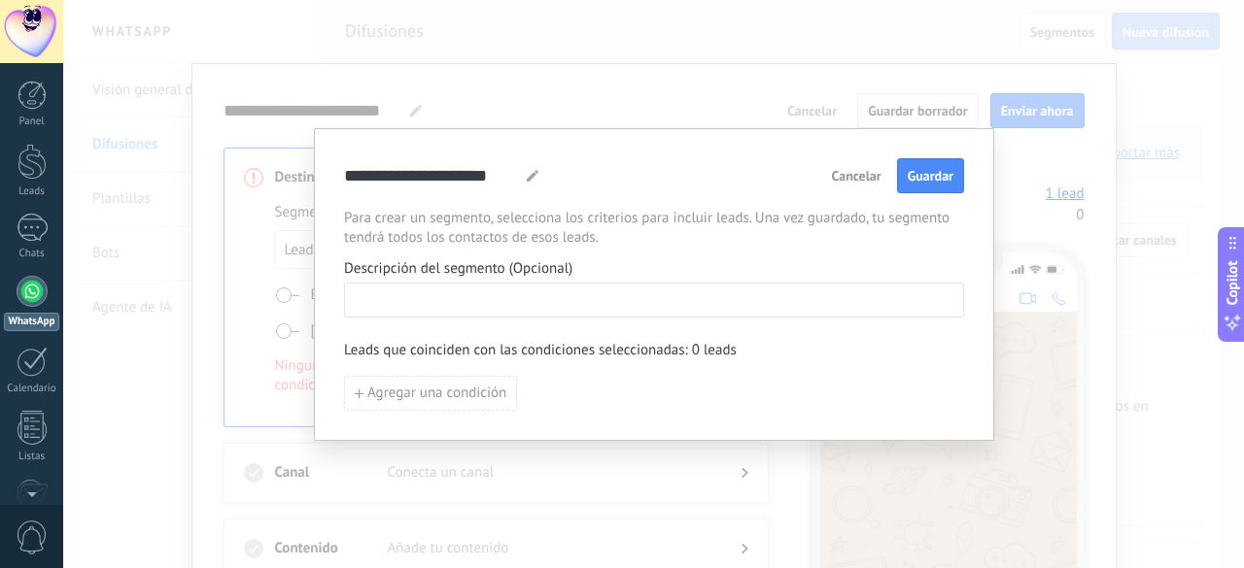
click at [455, 298] on input at bounding box center [654, 299] width 618 height 31
click at [385, 301] on input at bounding box center [654, 299] width 618 height 31
type input "******"
click at [925, 189] on button "Guardar" at bounding box center [930, 175] width 67 height 35
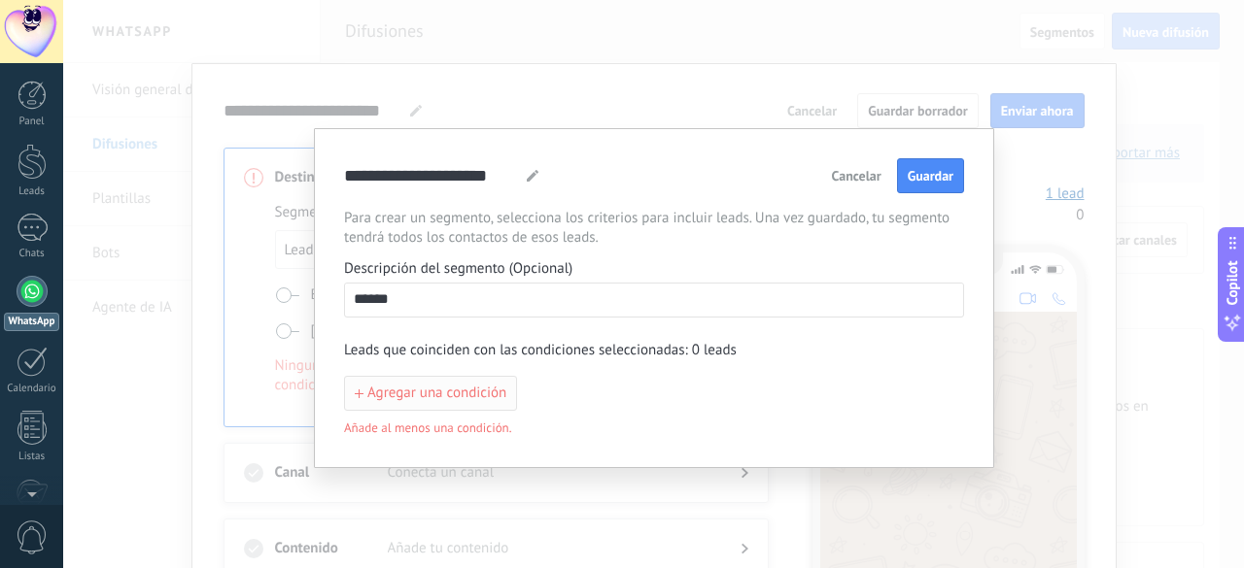
click at [407, 387] on span "Agregar una condición" at bounding box center [436, 394] width 139 height 14
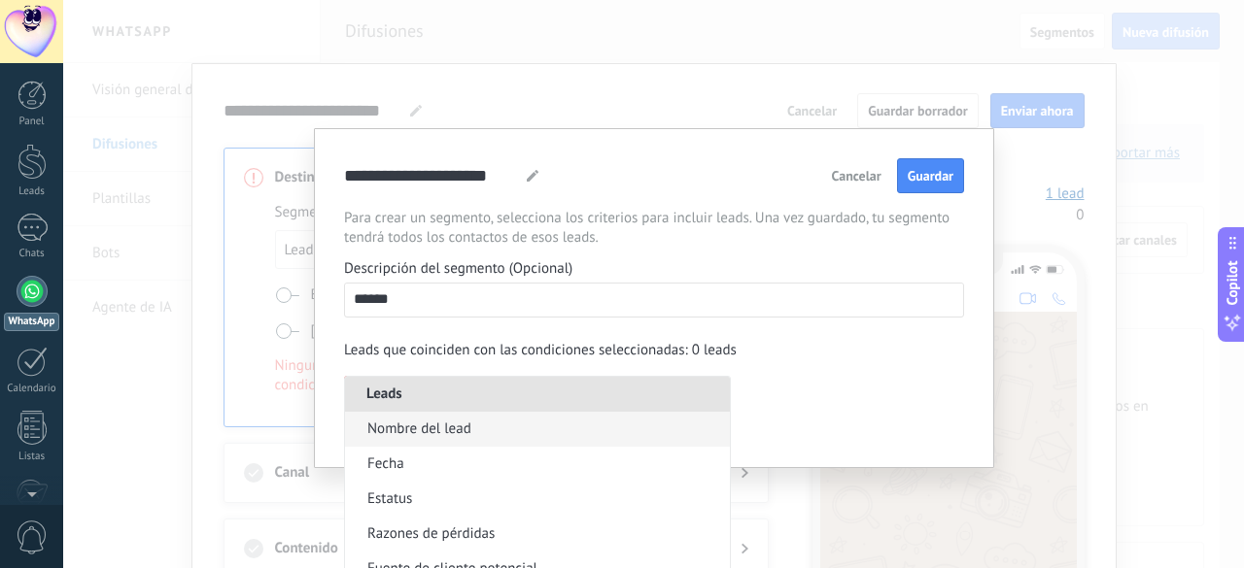
click at [429, 428] on span "Nombre del lead" at bounding box center [419, 429] width 104 height 19
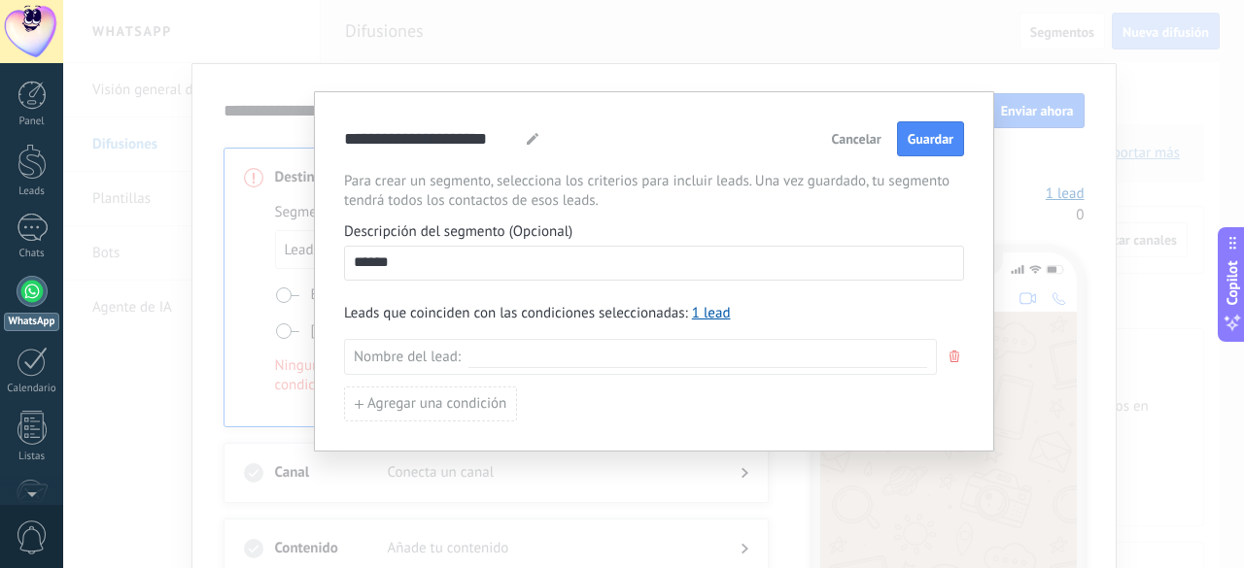
click at [458, 260] on input "******" at bounding box center [654, 262] width 618 height 31
click at [449, 397] on span "Agregar una condición" at bounding box center [436, 404] width 139 height 14
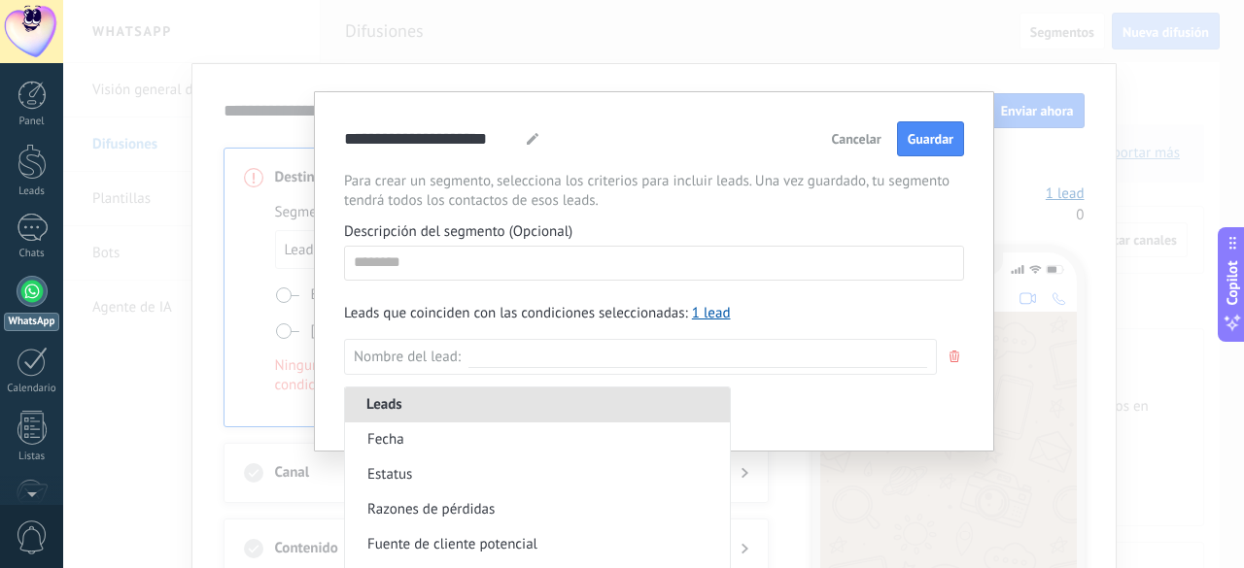
click at [685, 232] on div "**********" at bounding box center [654, 271] width 620 height 300
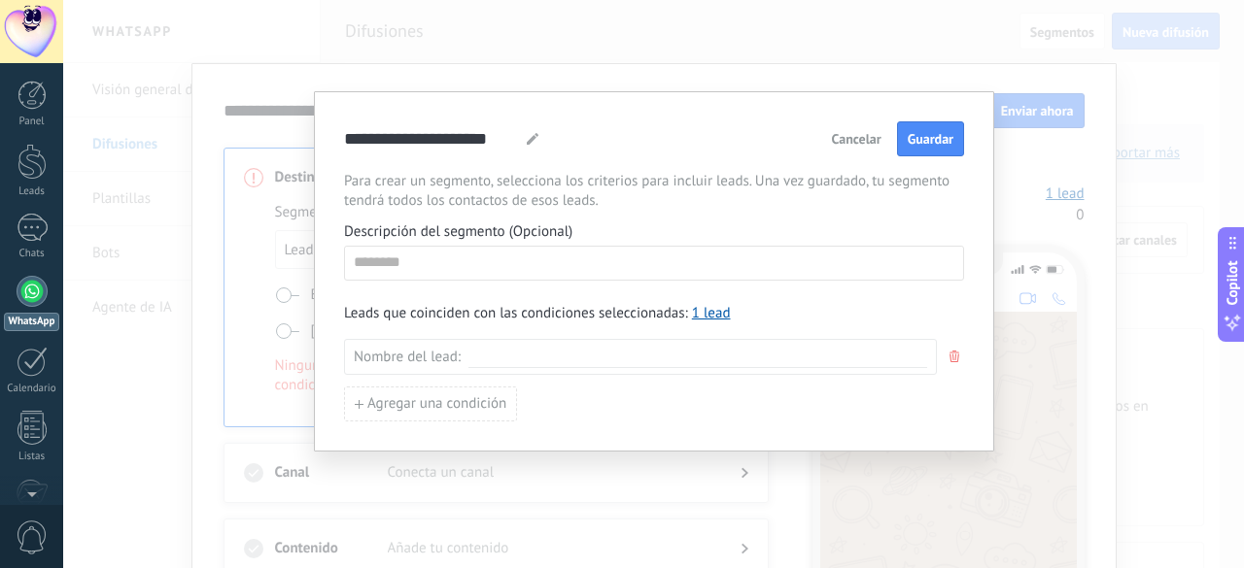
click at [853, 137] on span "Cancelar" at bounding box center [857, 139] width 50 height 14
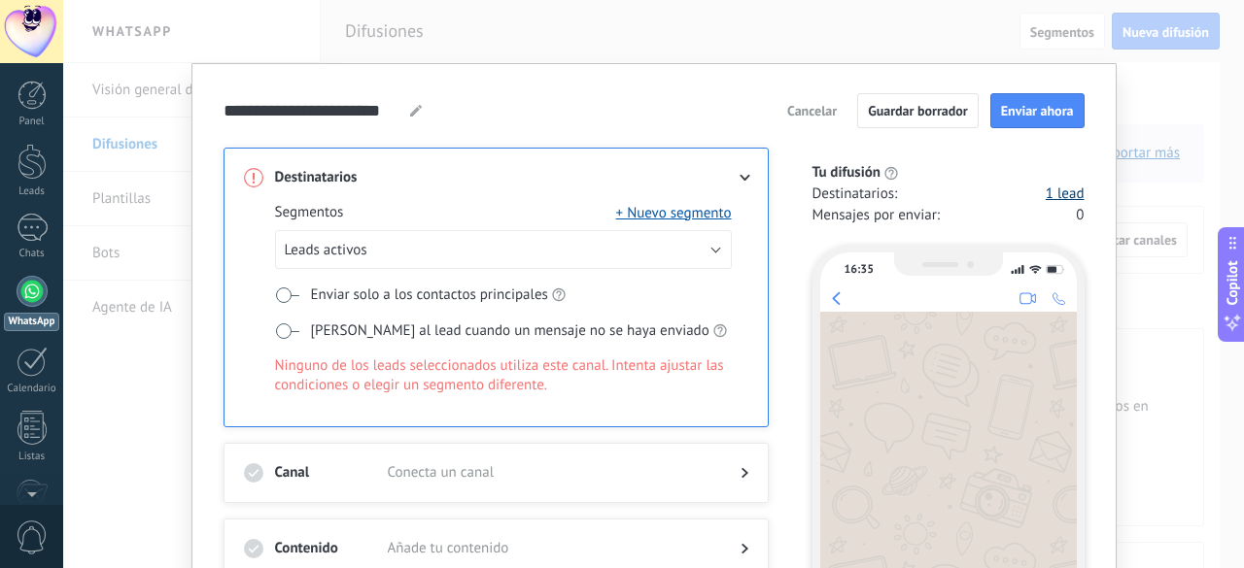
click at [1056, 196] on link "1 lead" at bounding box center [1064, 194] width 39 height 19
